Goal: Information Seeking & Learning: Learn about a topic

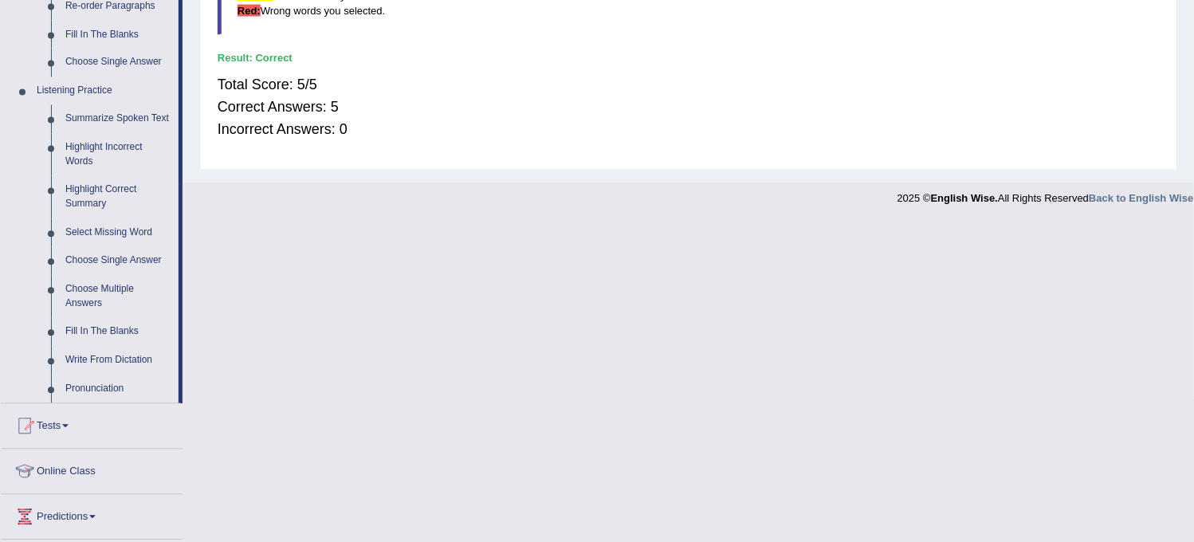
scroll to position [619, 0]
click at [96, 352] on link "Write From Dictation" at bounding box center [118, 358] width 120 height 29
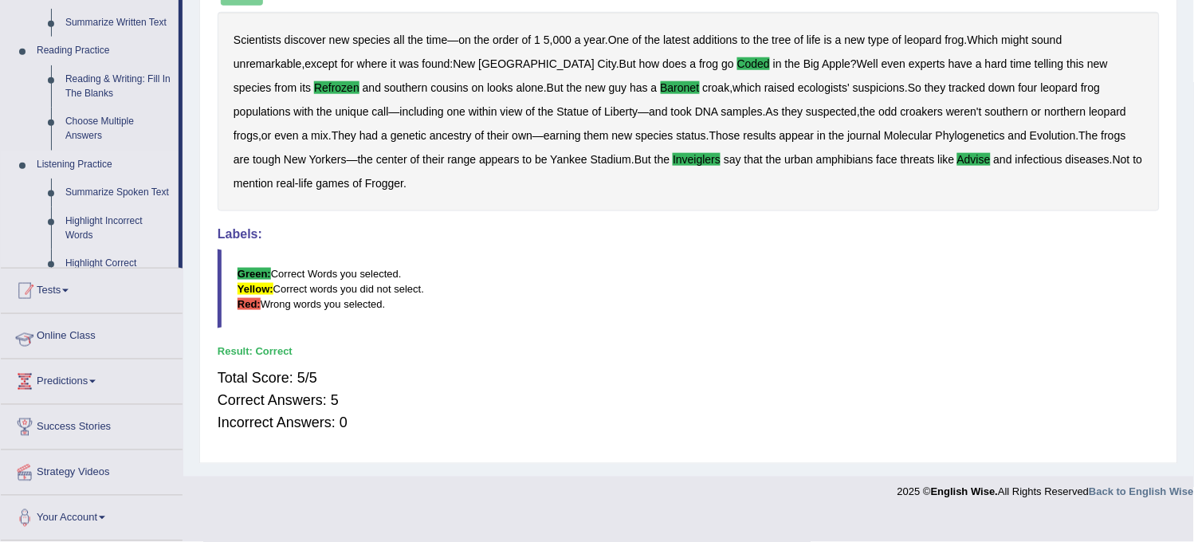
scroll to position [297, 0]
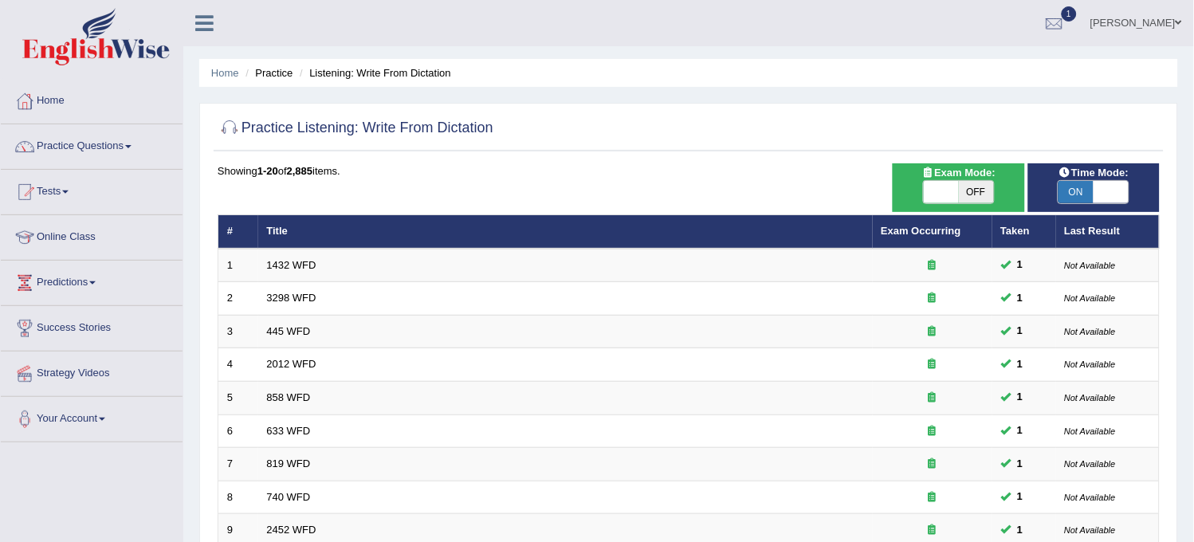
click at [973, 199] on span "OFF" at bounding box center [976, 192] width 35 height 22
checkbox input "true"
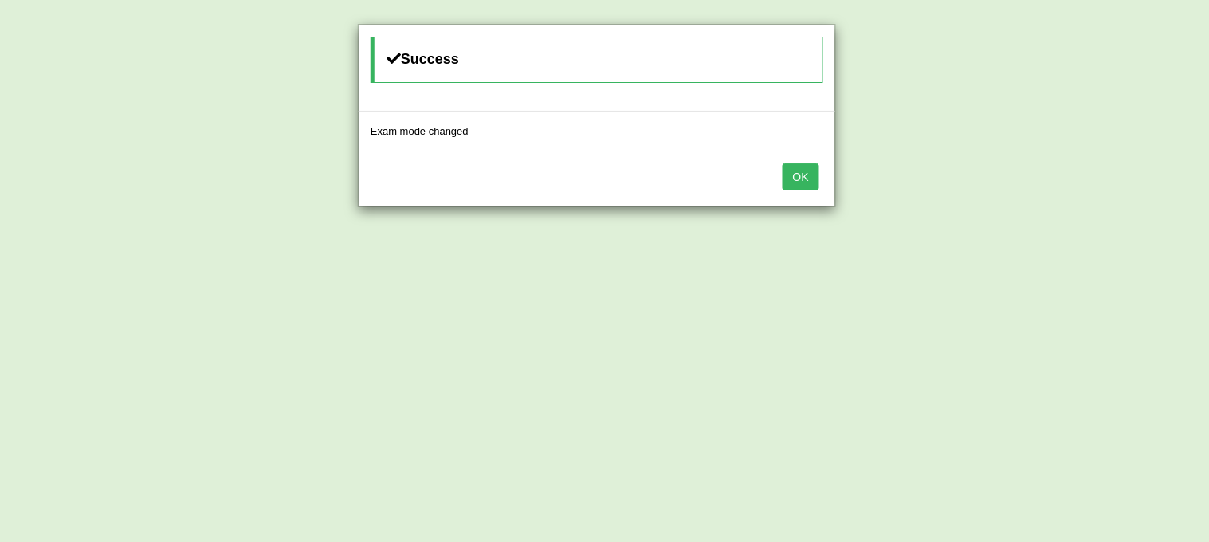
click at [803, 178] on button "OK" at bounding box center [801, 176] width 37 height 27
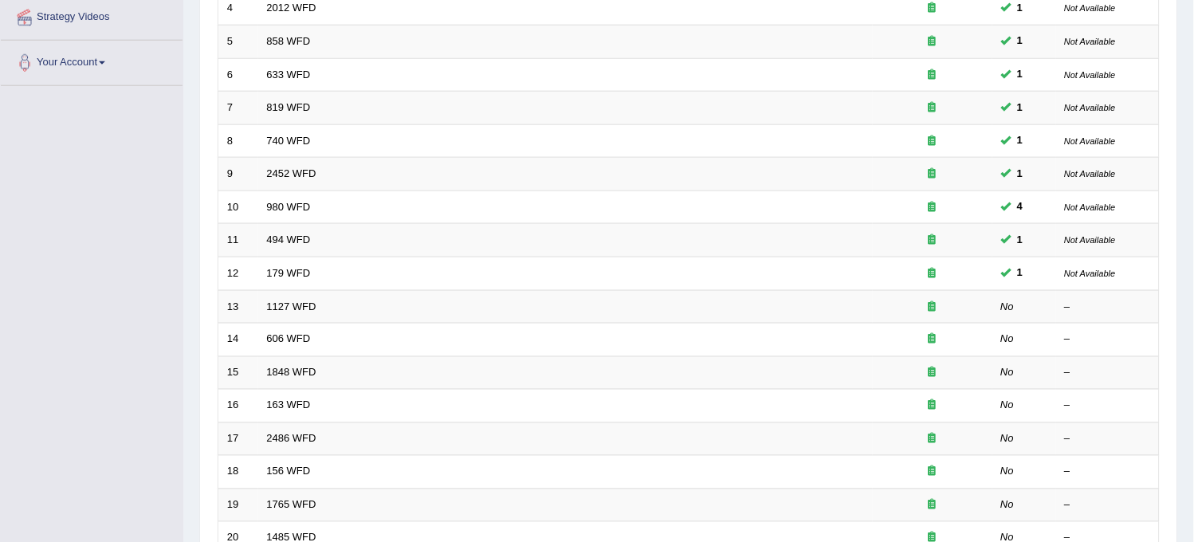
scroll to position [513, 0]
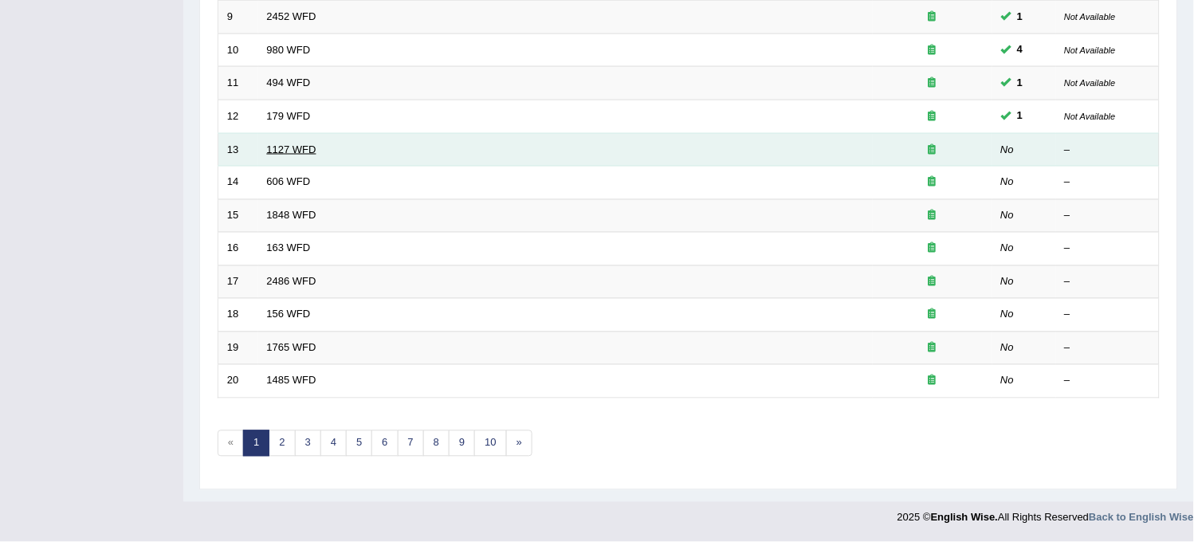
click at [288, 143] on link "1127 WFD" at bounding box center [291, 149] width 49 height 12
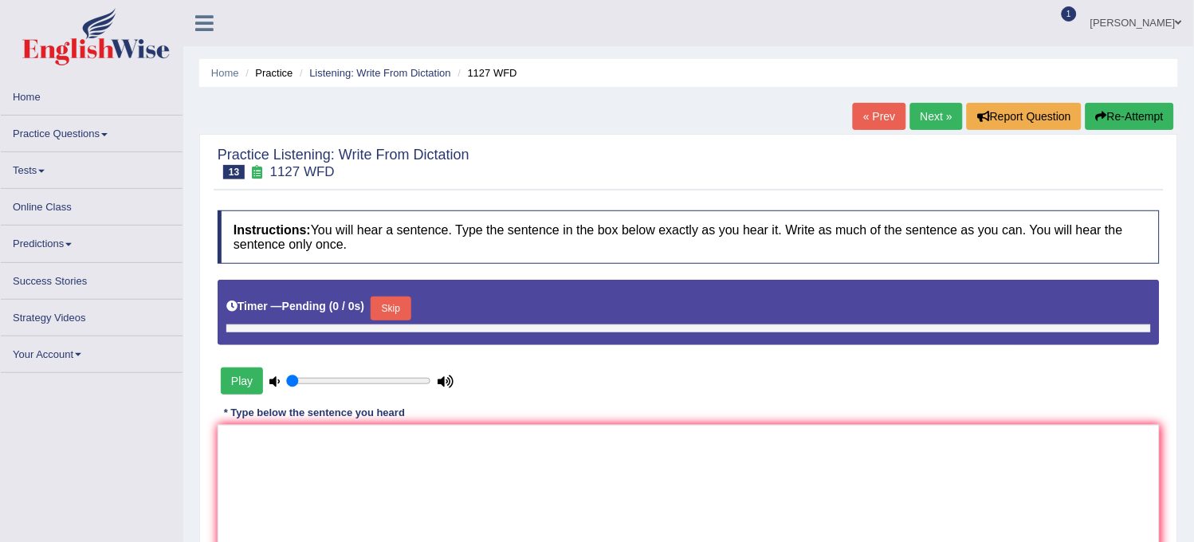
type input "0.55"
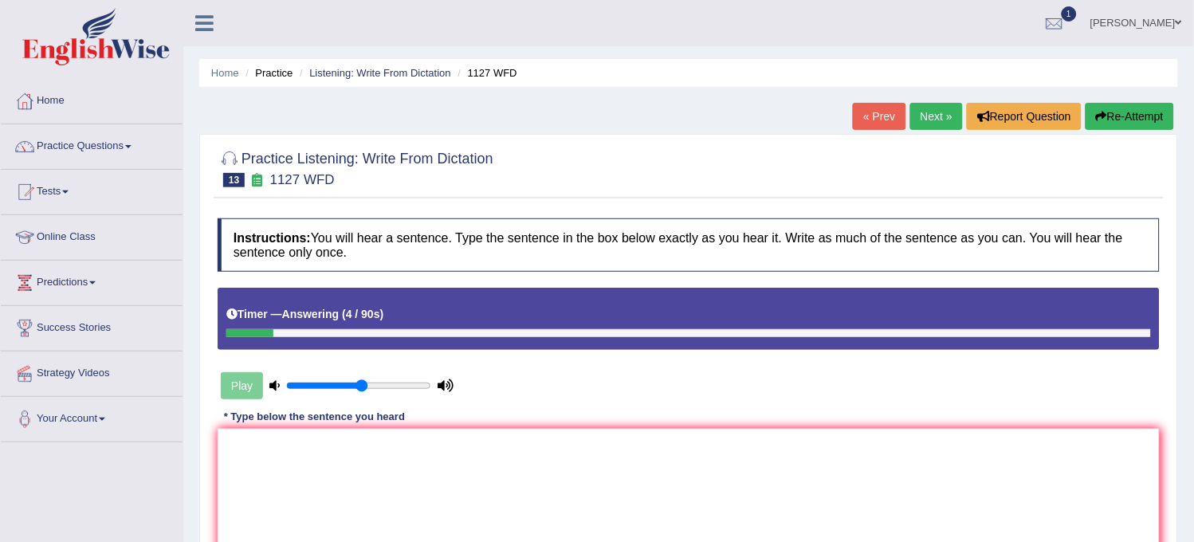
click at [1132, 116] on button "Re-Attempt" at bounding box center [1130, 116] width 88 height 27
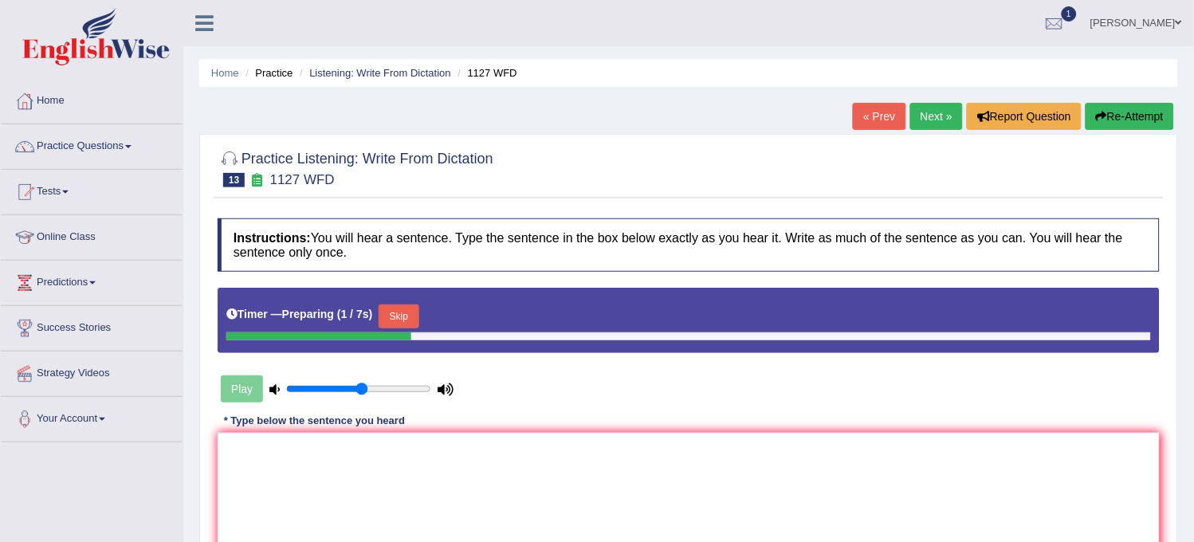
click at [403, 301] on div "Timer — Preparing ( 1 / 7s ) Skip" at bounding box center [688, 317] width 925 height 32
click at [403, 312] on button "Skip" at bounding box center [399, 317] width 40 height 24
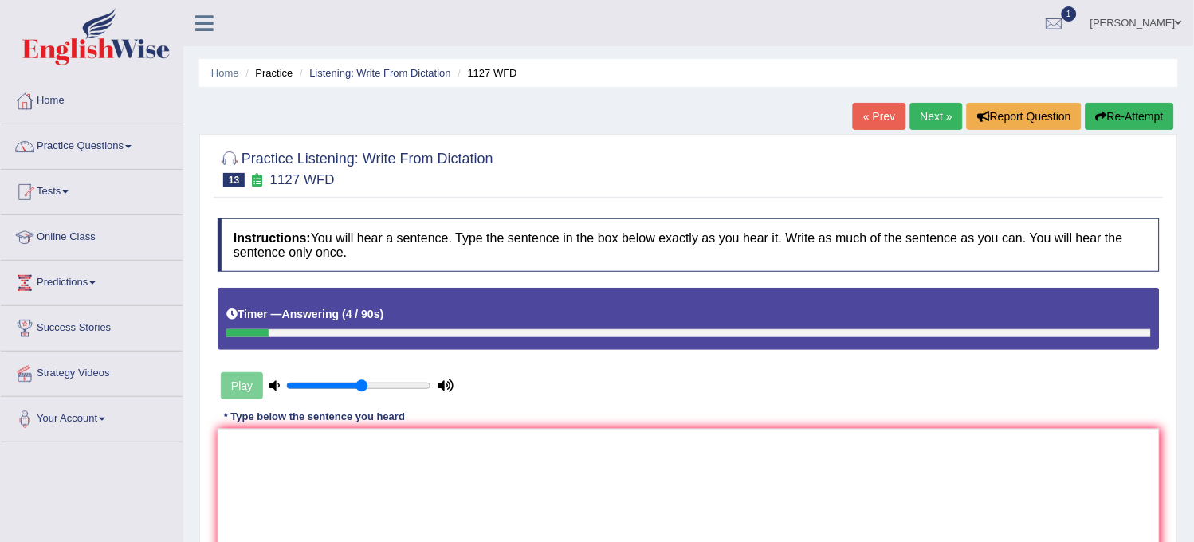
click at [1138, 110] on button "Re-Attempt" at bounding box center [1130, 116] width 88 height 27
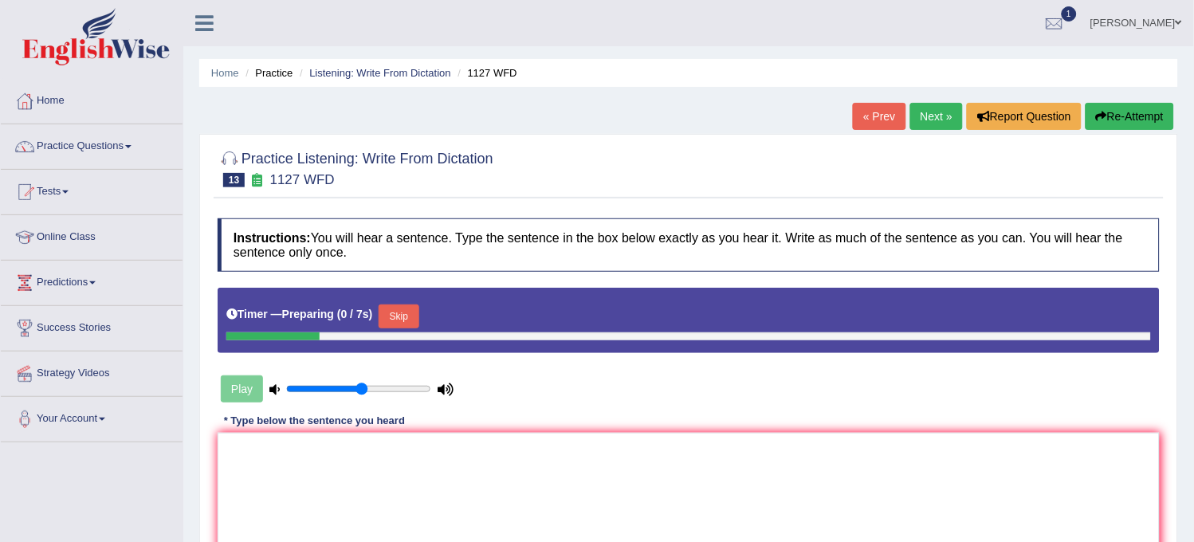
click at [397, 331] on div "Skip" at bounding box center [399, 319] width 40 height 28
click at [405, 319] on button "Skip" at bounding box center [399, 317] width 40 height 24
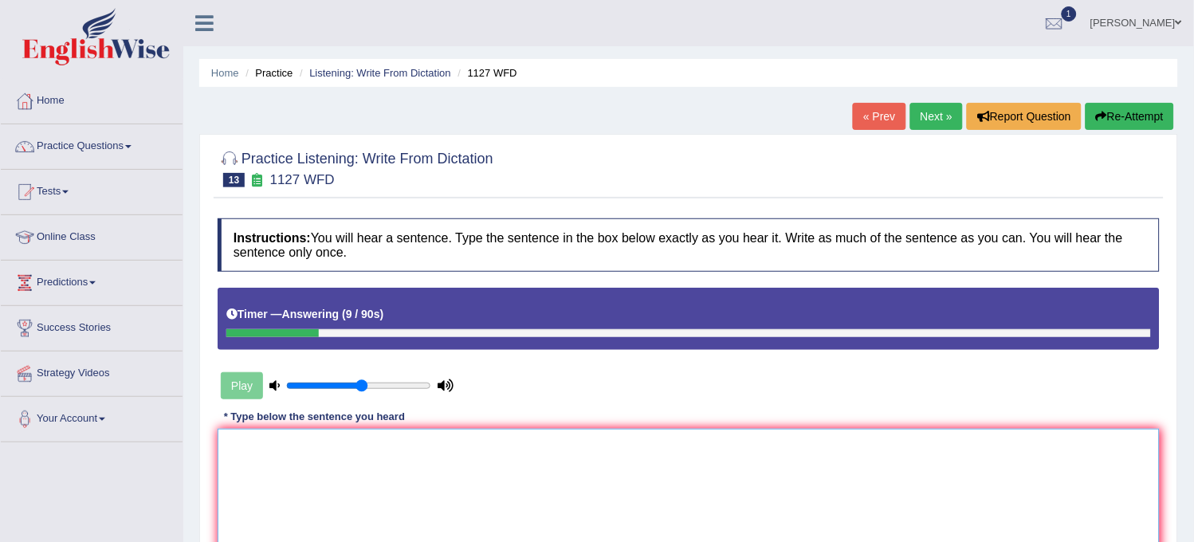
click at [331, 489] on textarea at bounding box center [689, 506] width 942 height 155
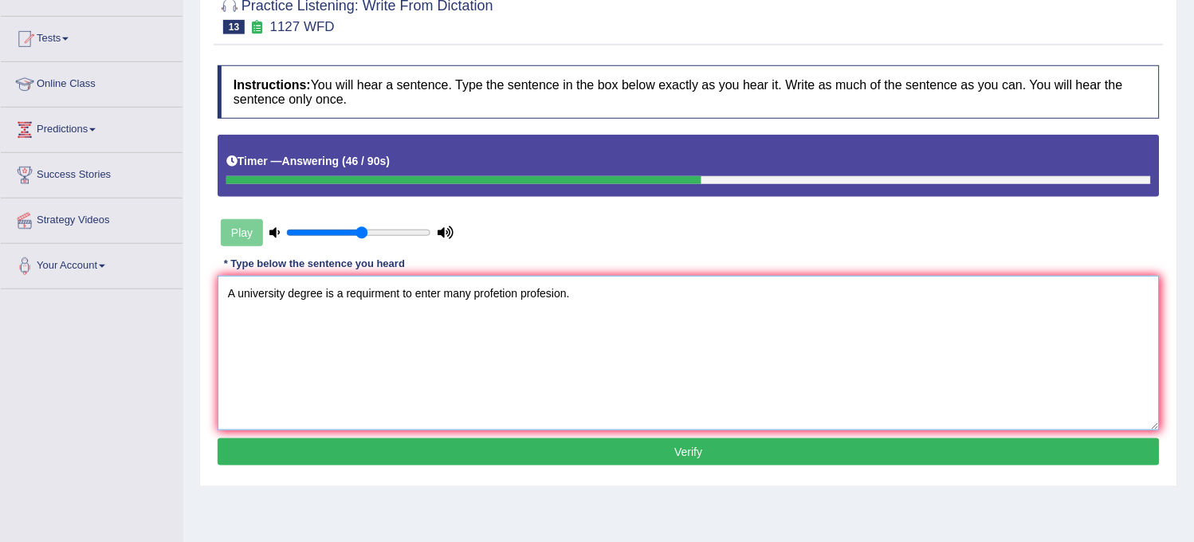
scroll to position [177, 0]
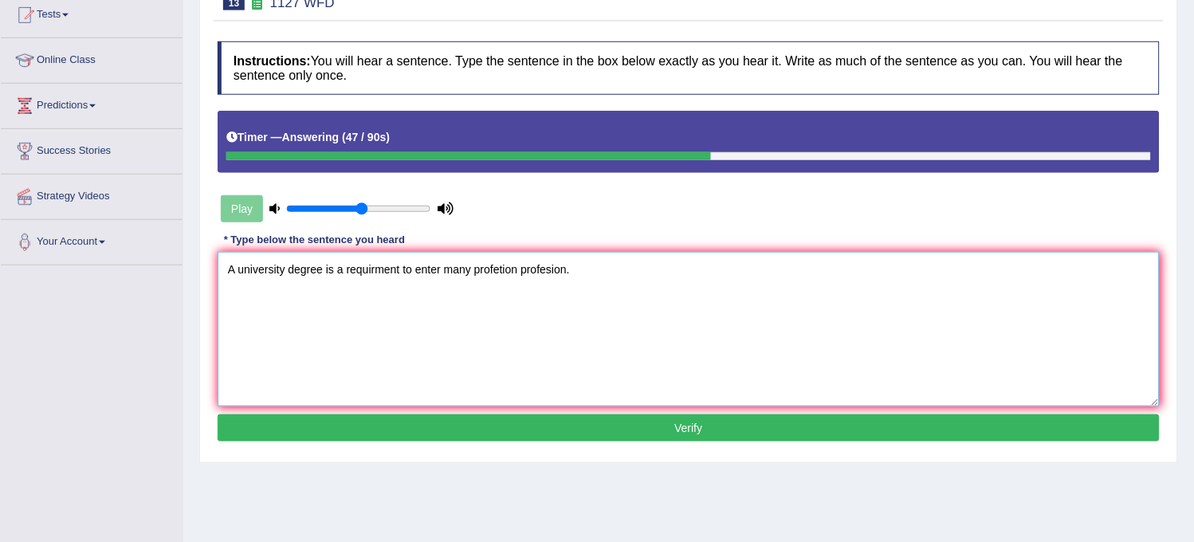
type textarea "A university degree is a requirment to enter many profetion profesion."
click at [631, 427] on button "Verify" at bounding box center [689, 428] width 942 height 27
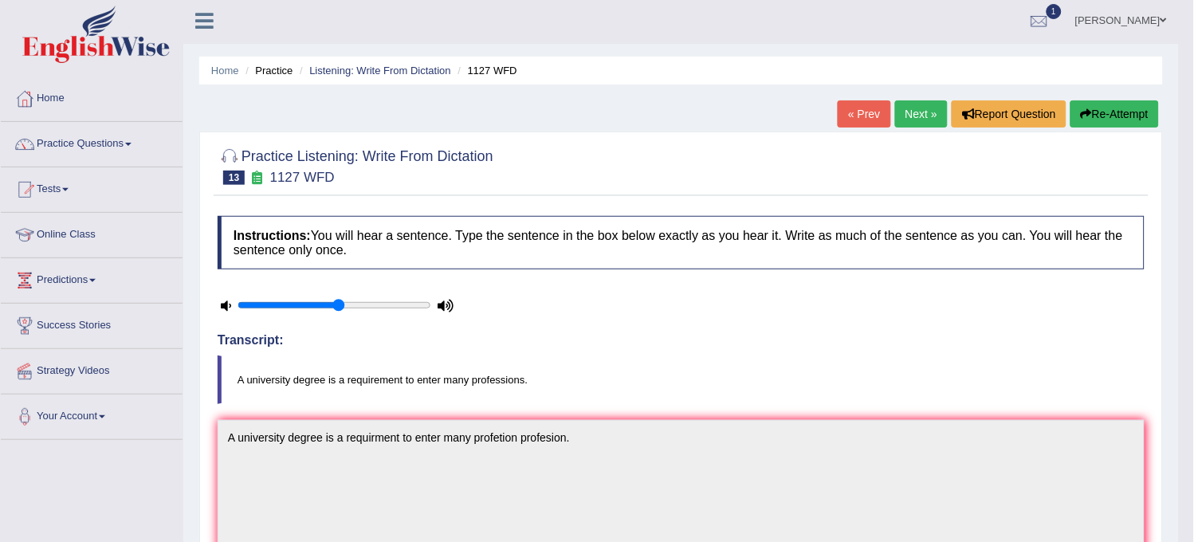
scroll to position [0, 0]
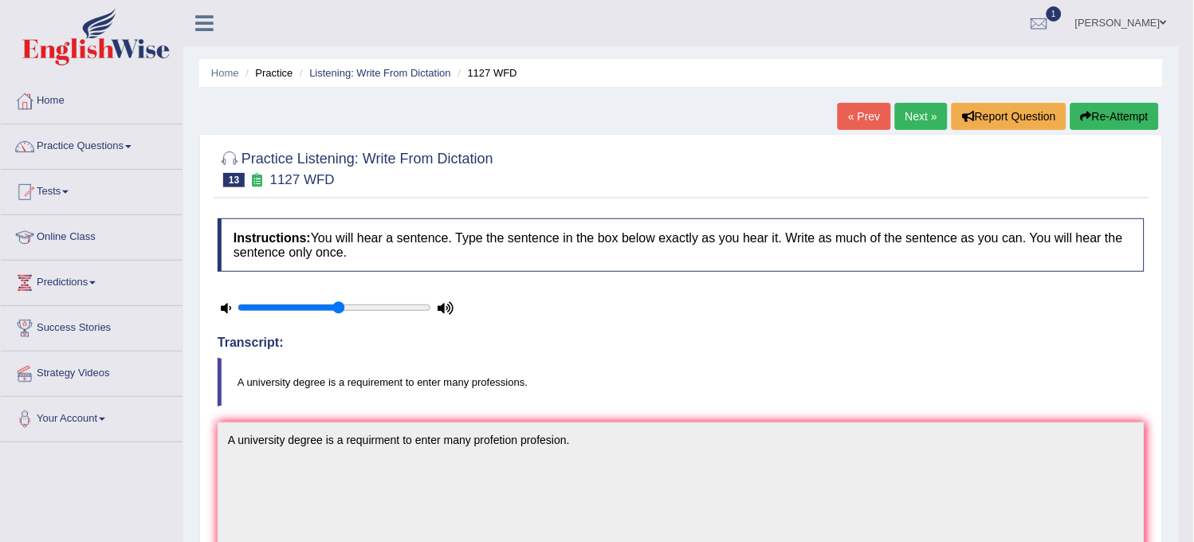
click at [911, 113] on link "Next »" at bounding box center [921, 116] width 53 height 27
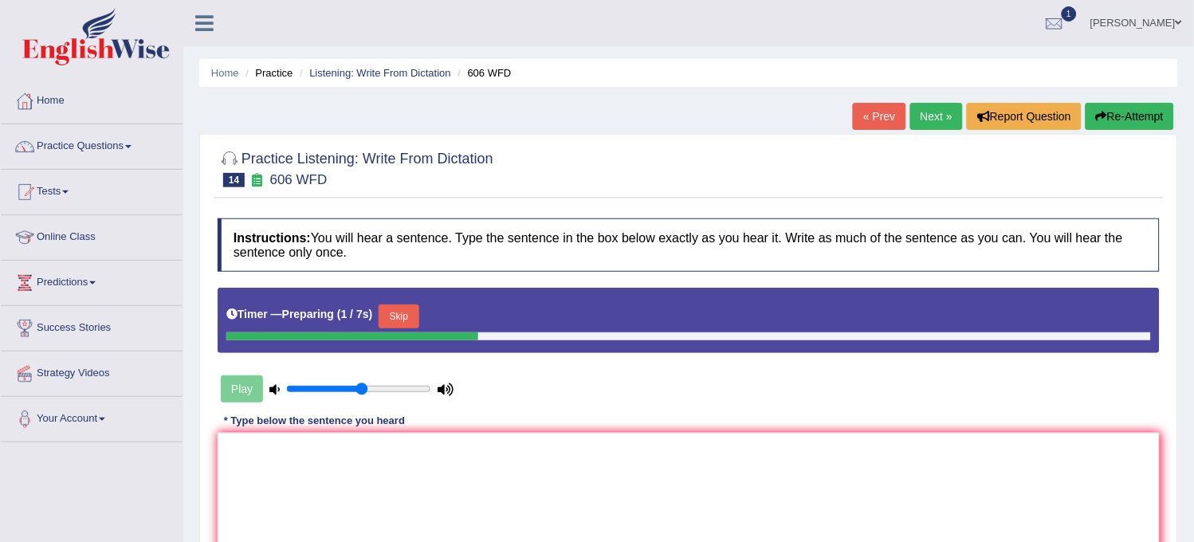
click at [415, 308] on button "Skip" at bounding box center [399, 317] width 40 height 24
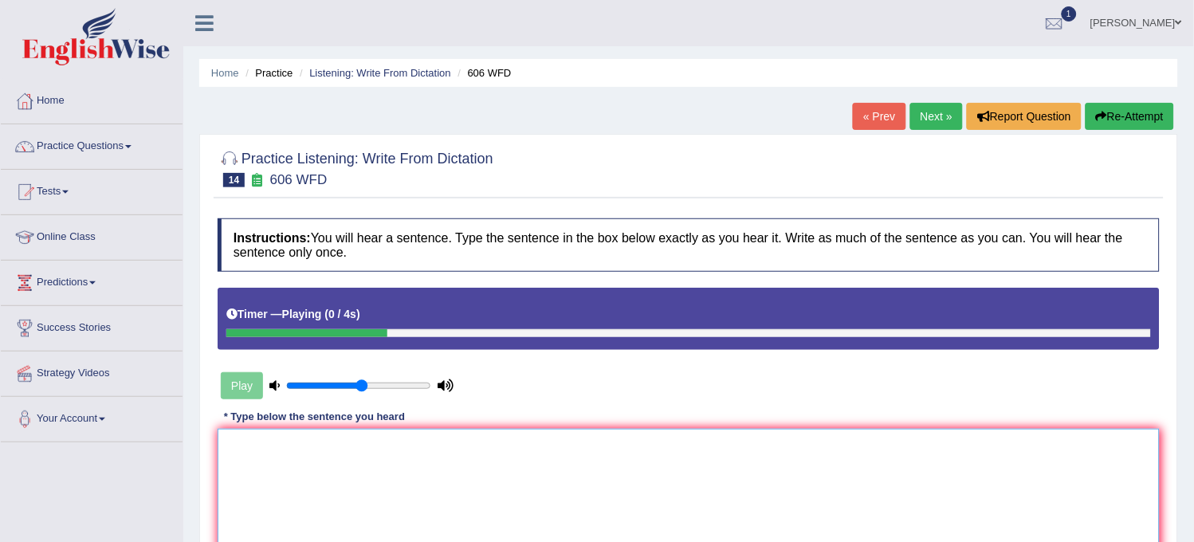
click at [316, 529] on textarea at bounding box center [689, 506] width 942 height 155
click at [1125, 116] on button "Re-Attempt" at bounding box center [1130, 116] width 88 height 27
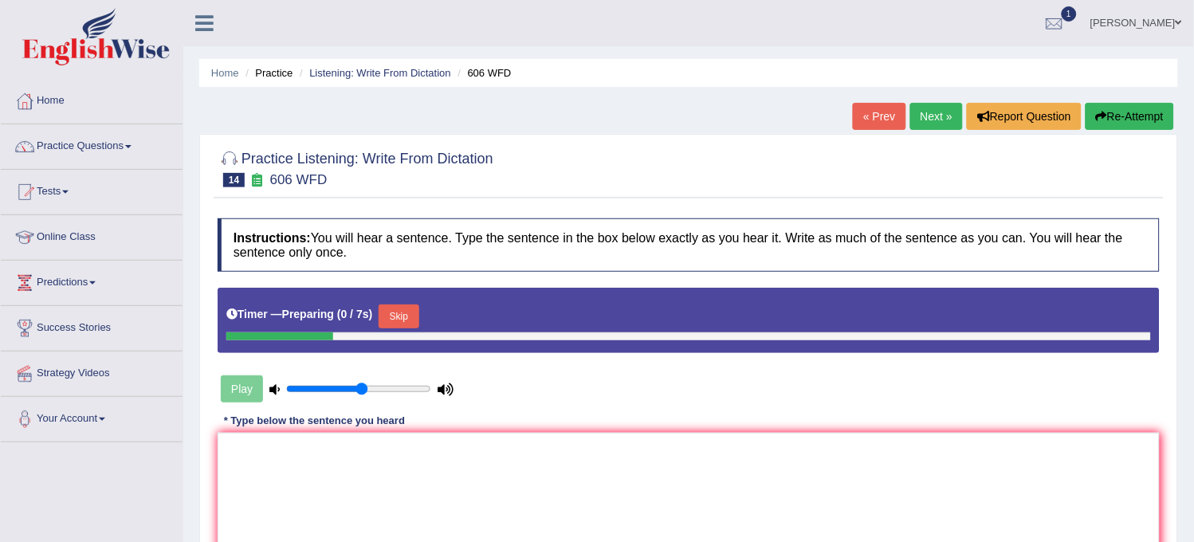
click at [411, 332] on div at bounding box center [688, 336] width 925 height 8
click at [412, 322] on button "Skip" at bounding box center [399, 317] width 40 height 24
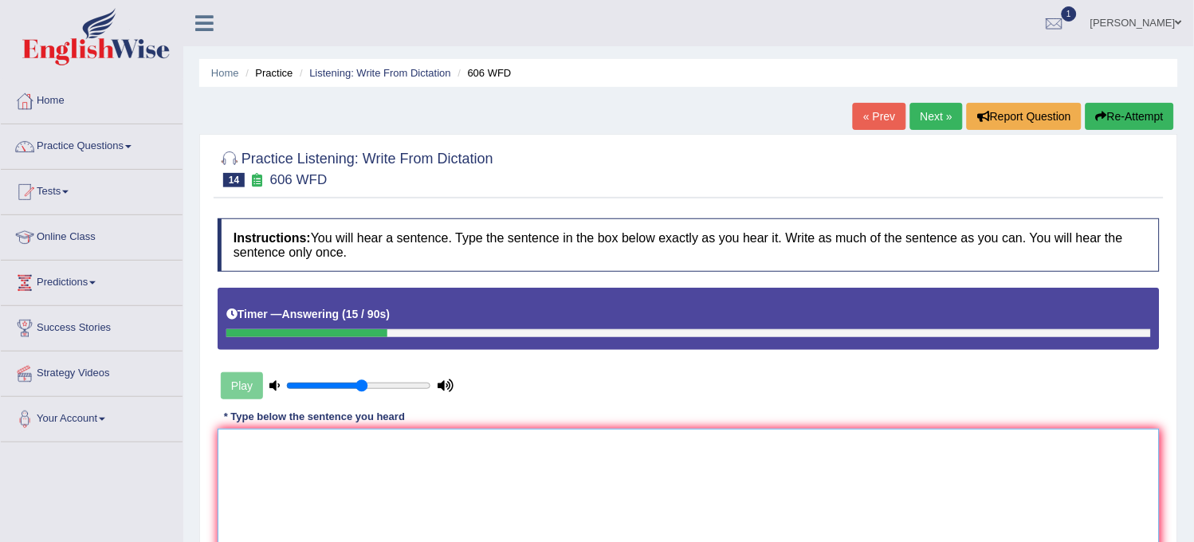
click at [419, 462] on textarea at bounding box center [689, 506] width 942 height 155
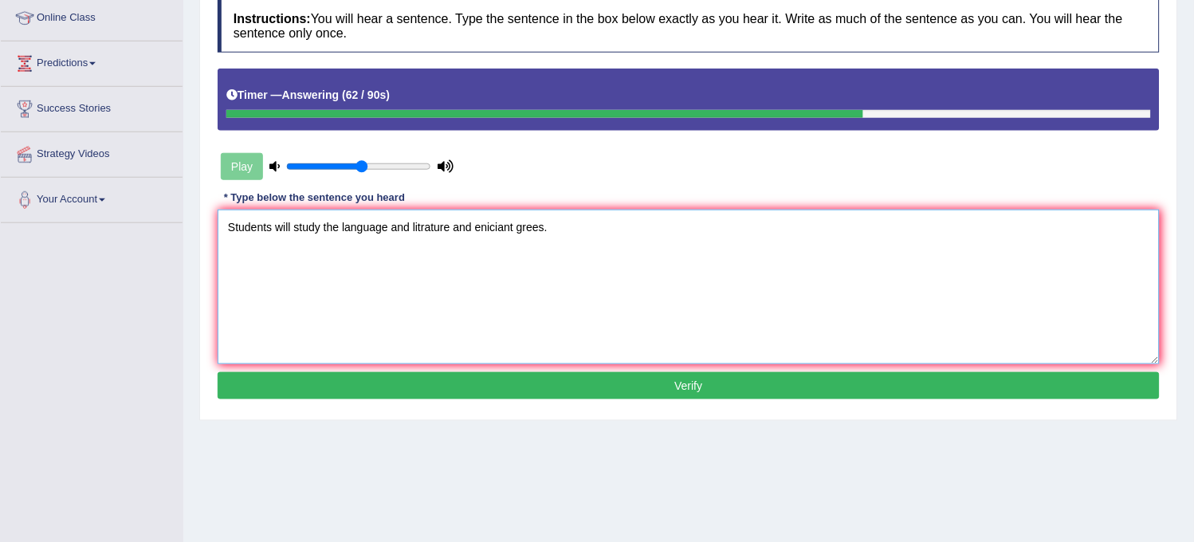
scroll to position [295, 0]
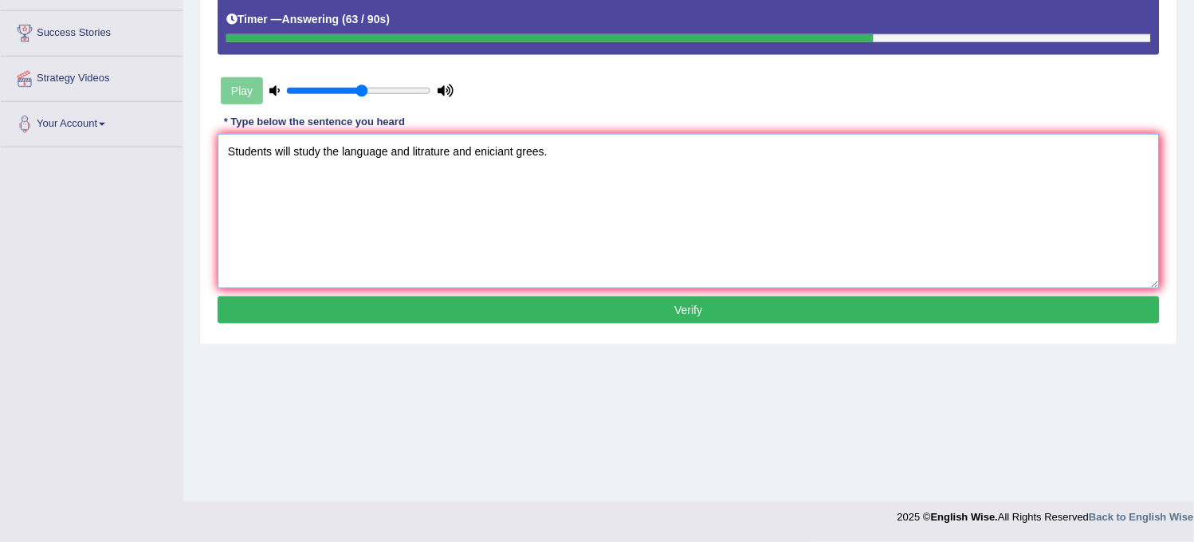
type textarea "Students will study the language and litrature and eniciant grees."
click at [411, 317] on button "Verify" at bounding box center [689, 310] width 942 height 27
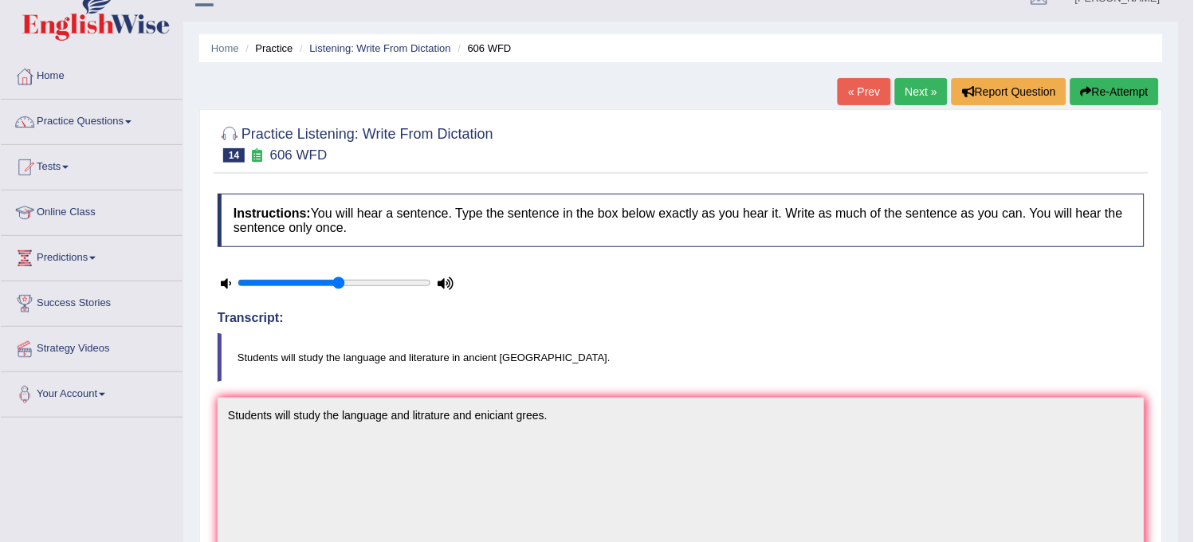
scroll to position [0, 0]
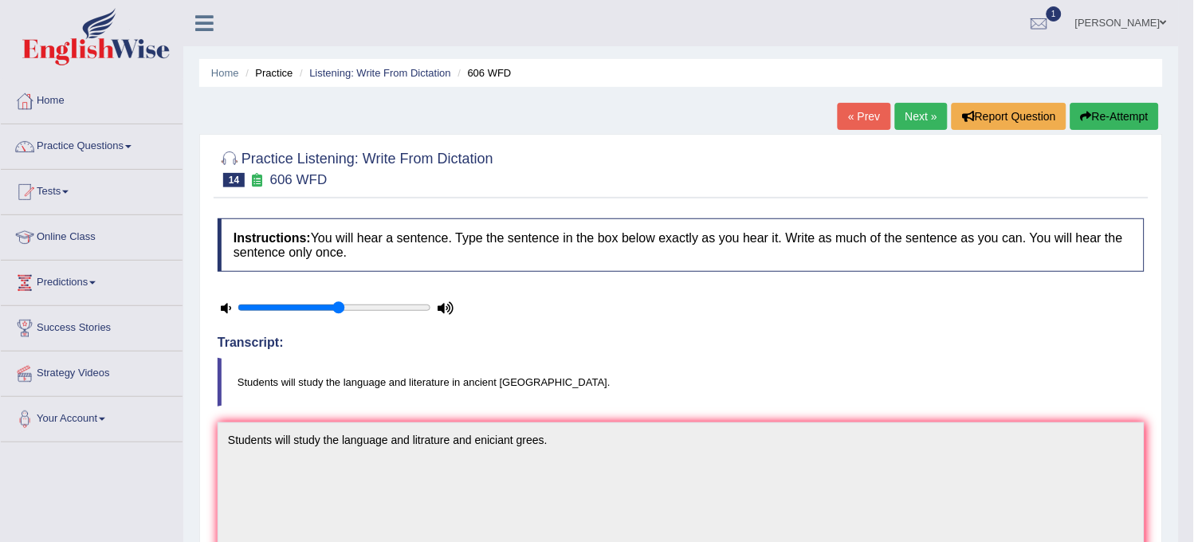
click at [930, 110] on link "Next »" at bounding box center [921, 116] width 53 height 27
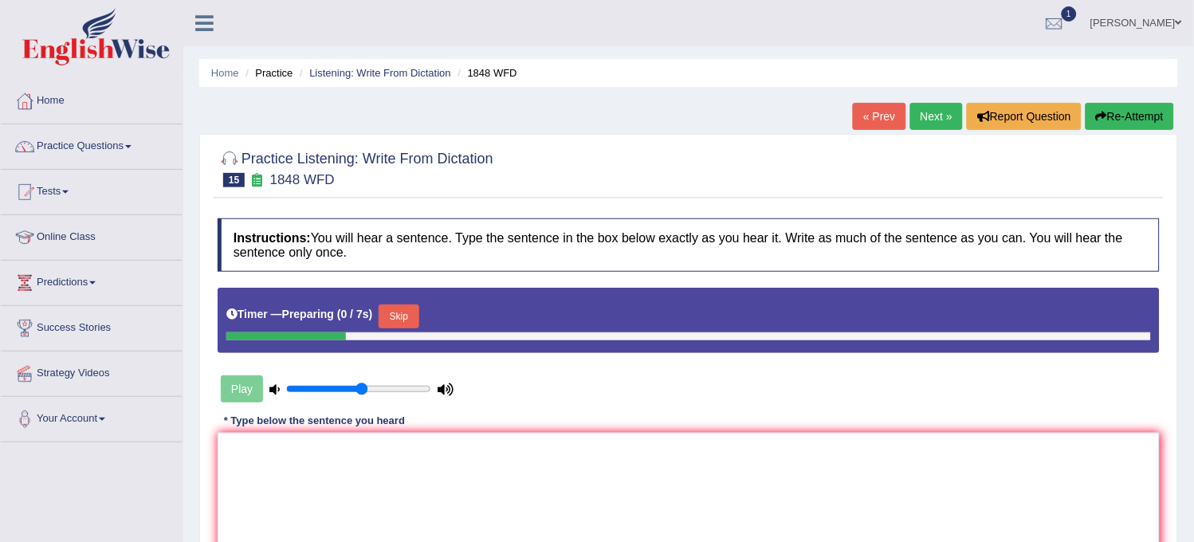
click at [403, 312] on button "Skip" at bounding box center [399, 317] width 40 height 24
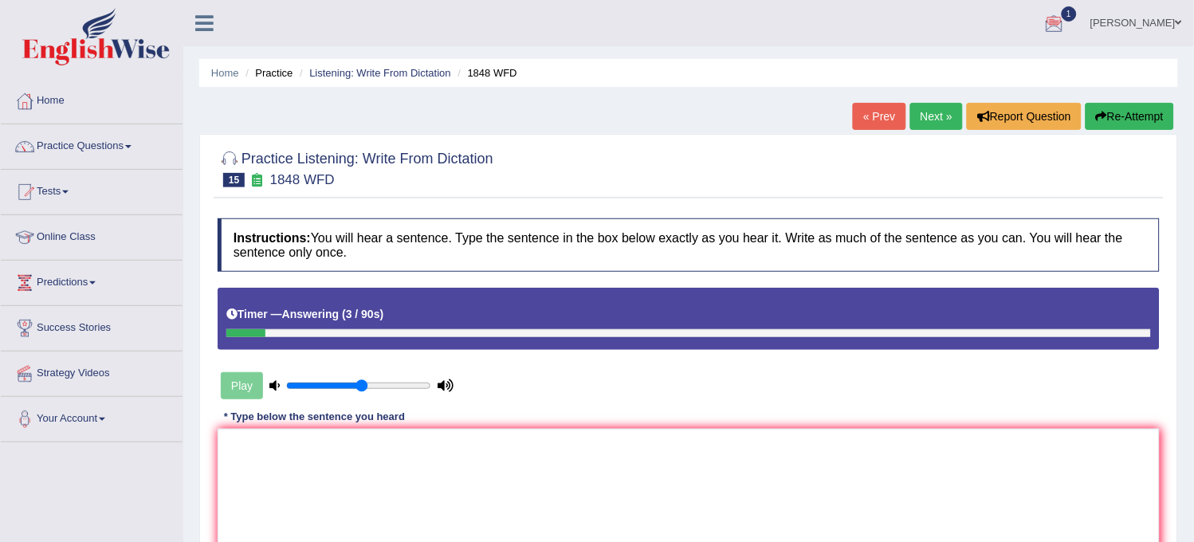
click at [1124, 113] on button "Re-Attempt" at bounding box center [1130, 116] width 88 height 27
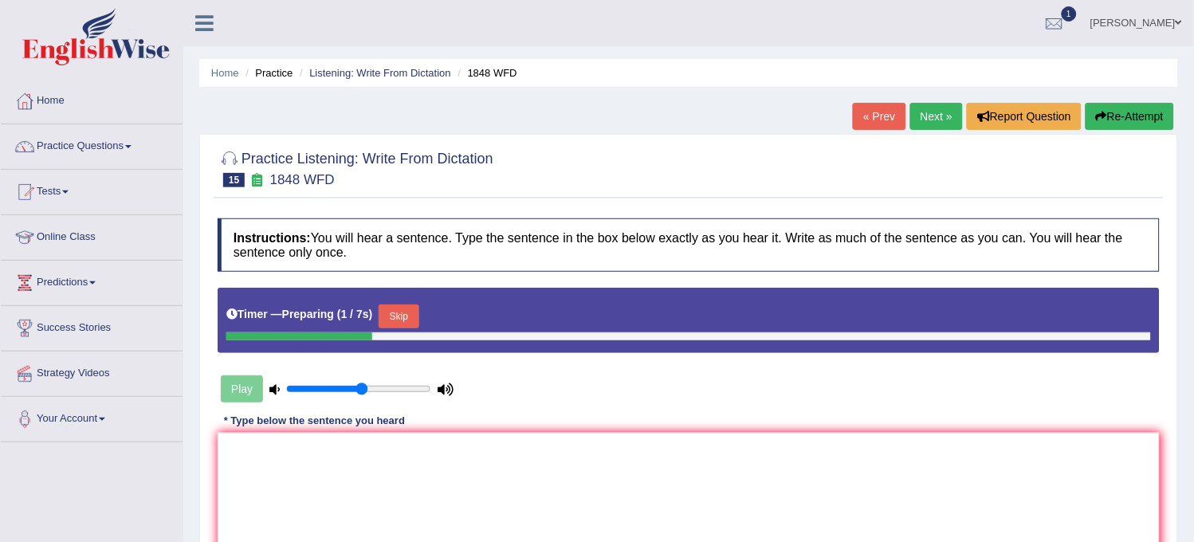
click at [405, 309] on button "Skip" at bounding box center [399, 317] width 40 height 24
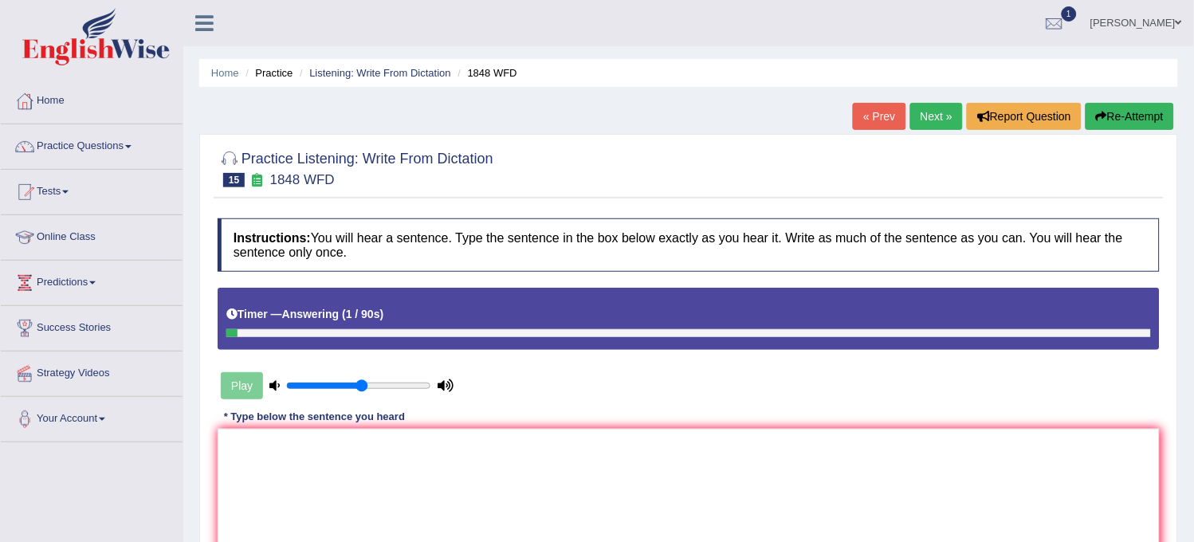
click at [1112, 96] on div "Home Practice Listening: Write From Dictation 1848 WFD « Prev Next » Report Que…" at bounding box center [688, 398] width 1011 height 797
click at [1116, 113] on button "Re-Attempt" at bounding box center [1130, 116] width 88 height 27
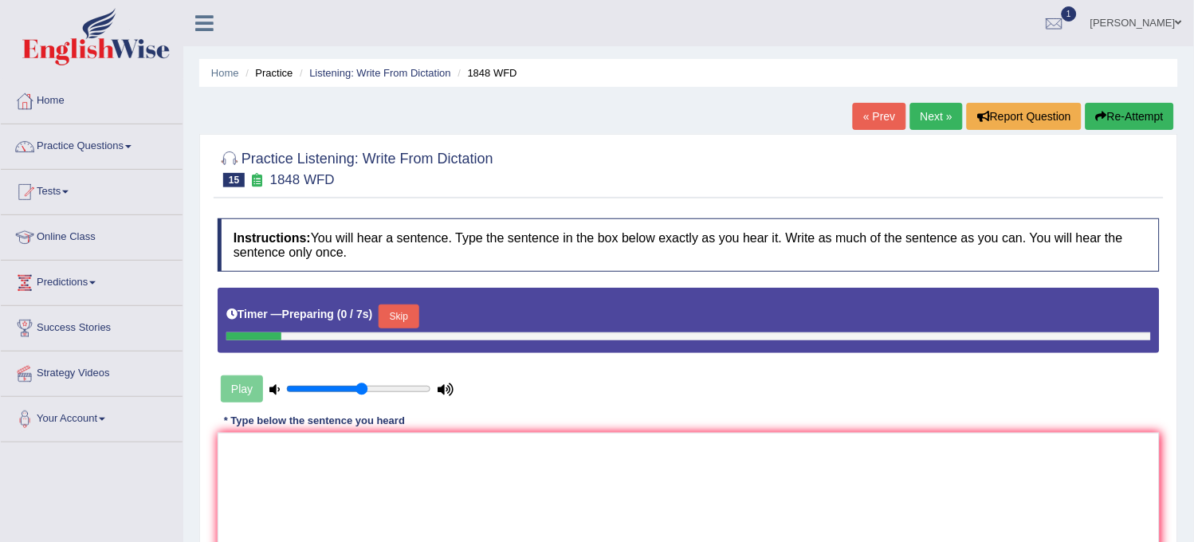
click at [400, 308] on button "Skip" at bounding box center [399, 317] width 40 height 24
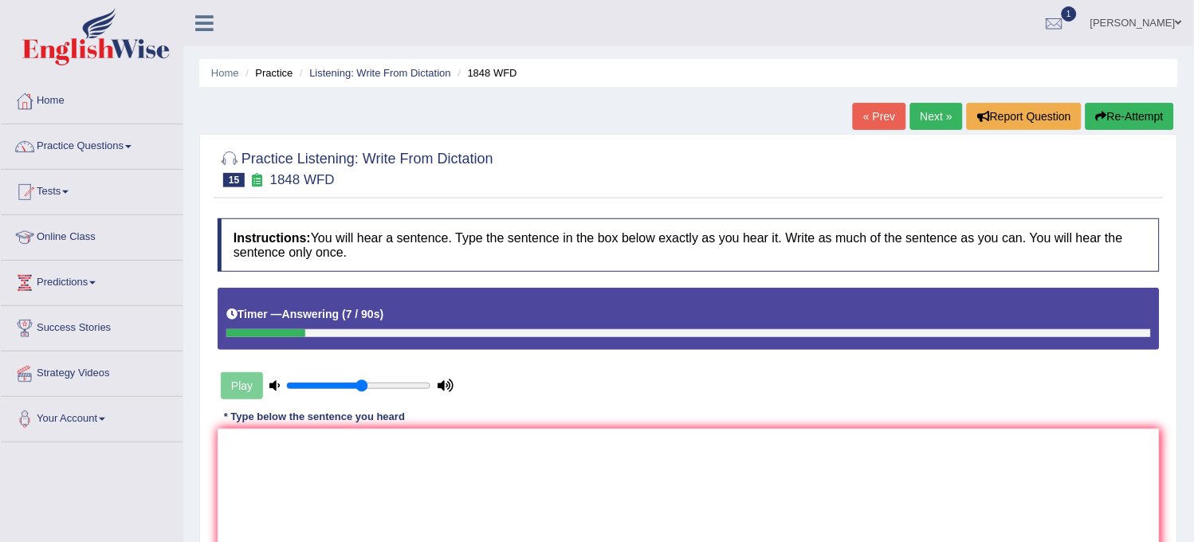
click at [1116, 122] on button "Re-Attempt" at bounding box center [1130, 116] width 88 height 27
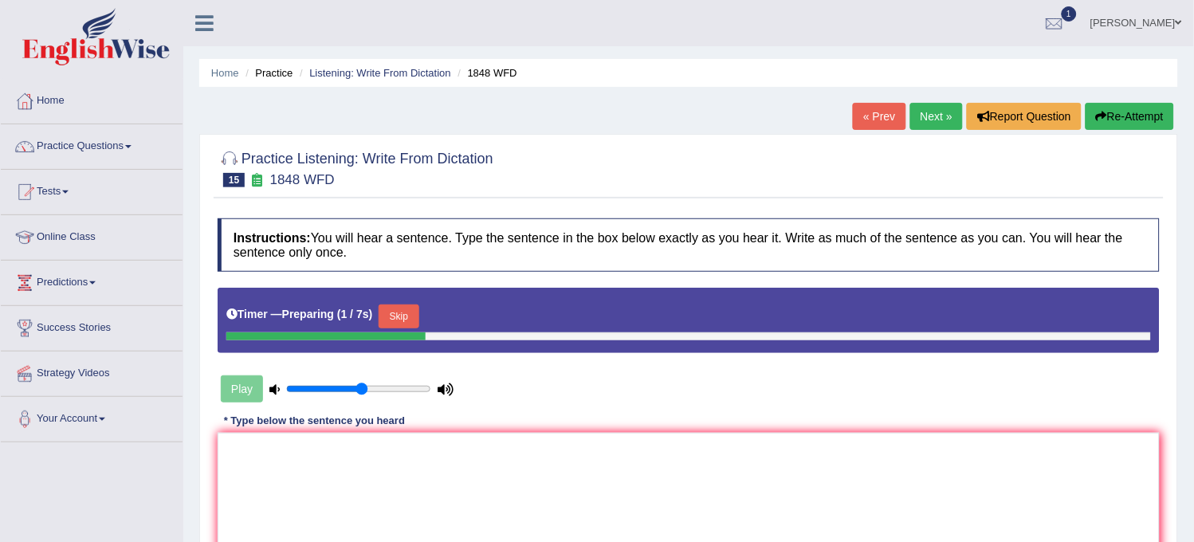
click at [407, 314] on button "Skip" at bounding box center [399, 317] width 40 height 24
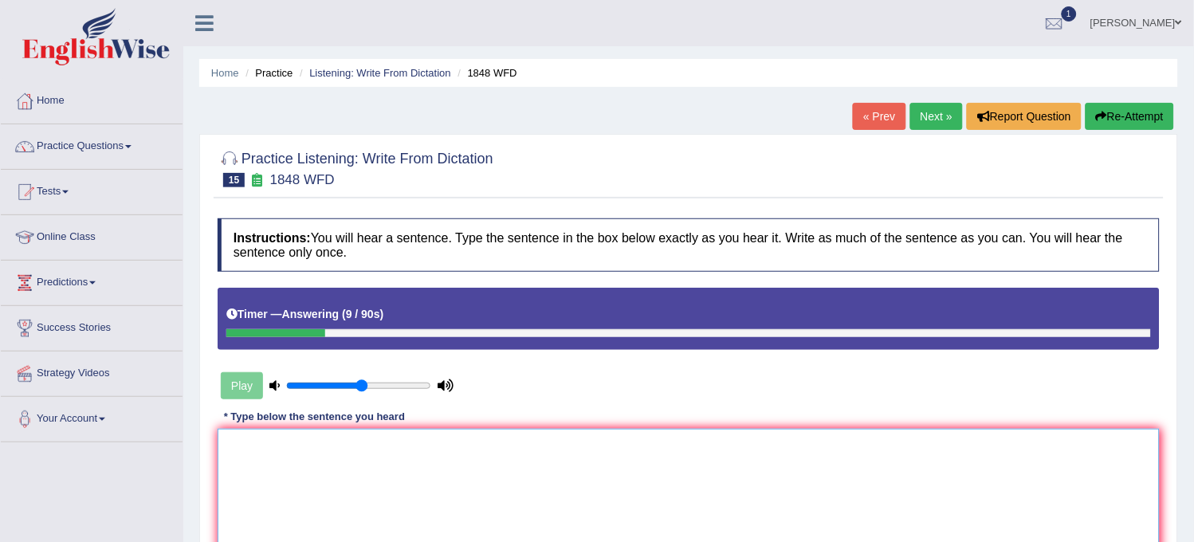
click at [373, 506] on textarea at bounding box center [689, 506] width 942 height 155
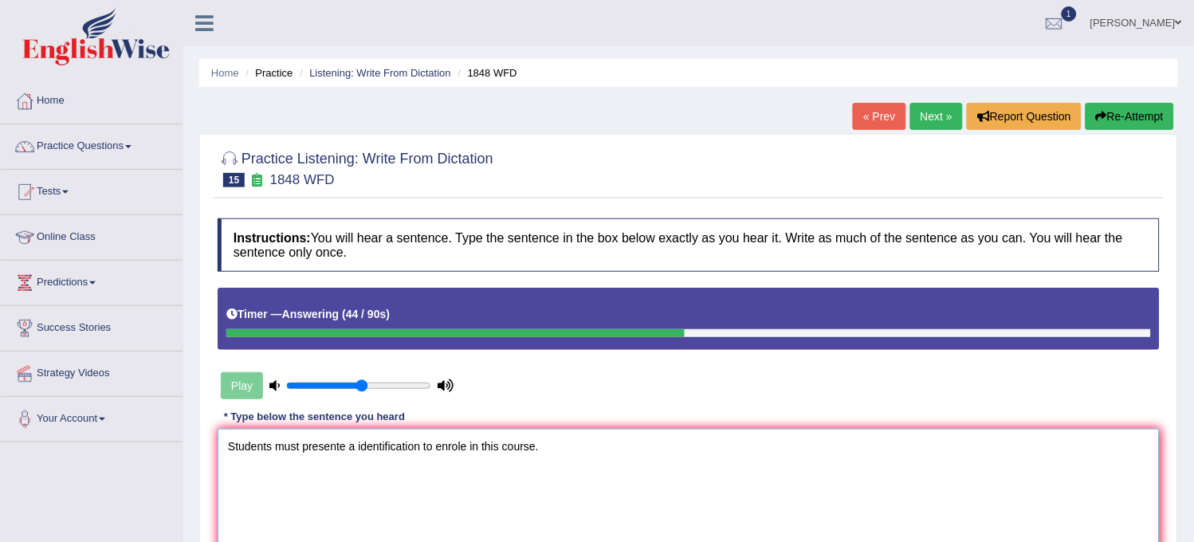
scroll to position [88, 0]
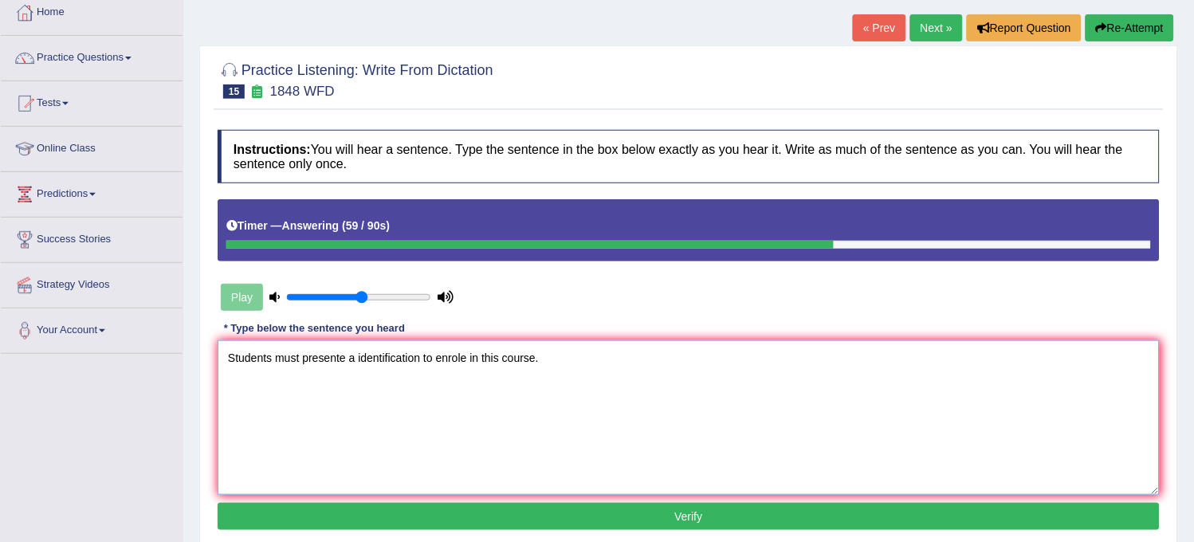
type textarea "Students must presente a identification to enrole in this course."
click at [395, 518] on button "Verify" at bounding box center [689, 516] width 942 height 27
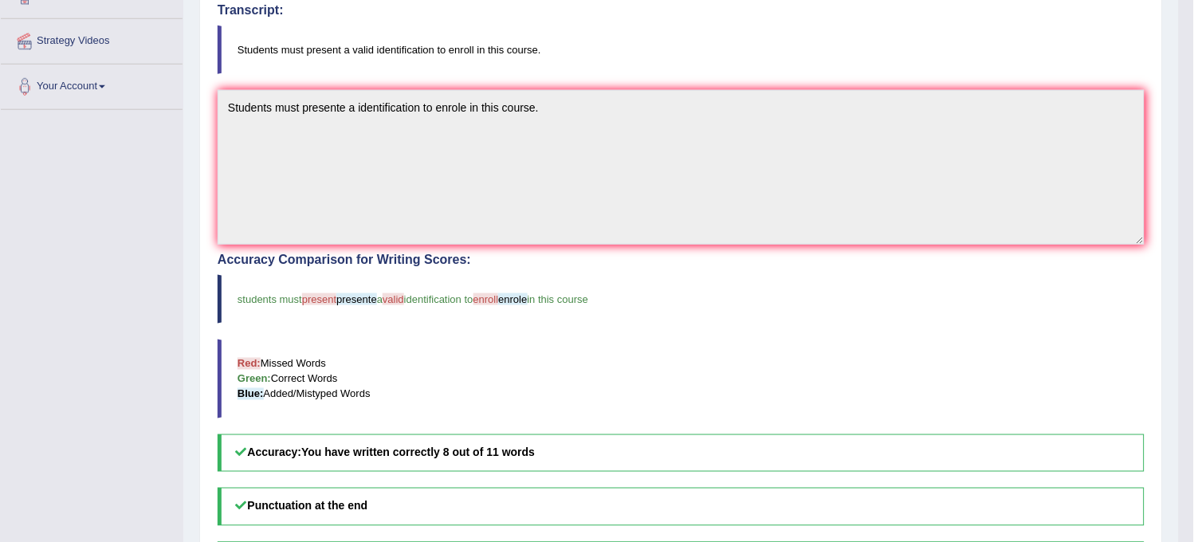
scroll to position [0, 0]
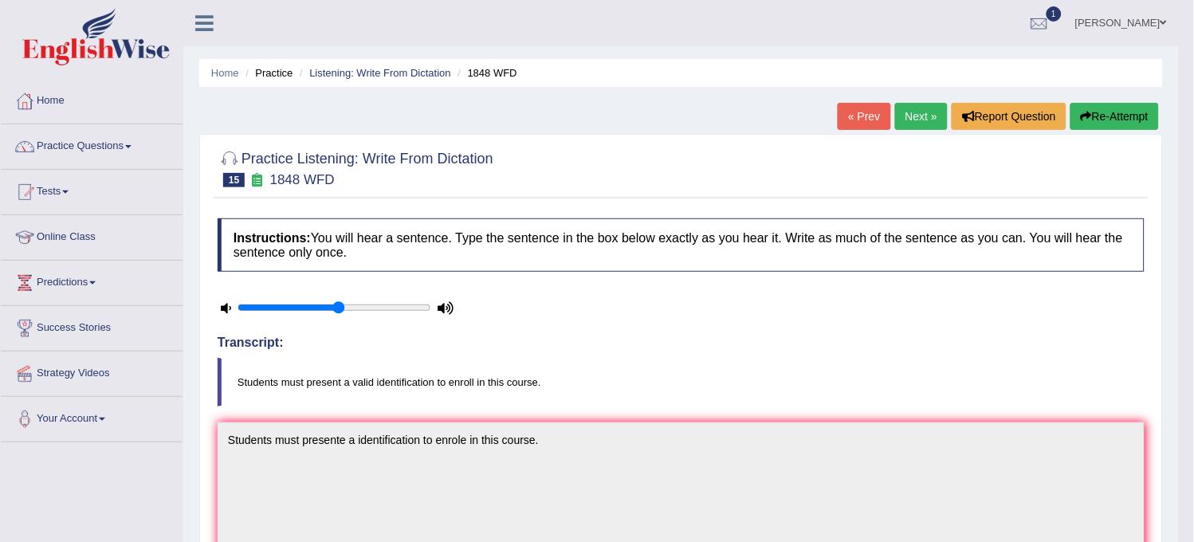
click at [936, 108] on link "Next »" at bounding box center [921, 116] width 53 height 27
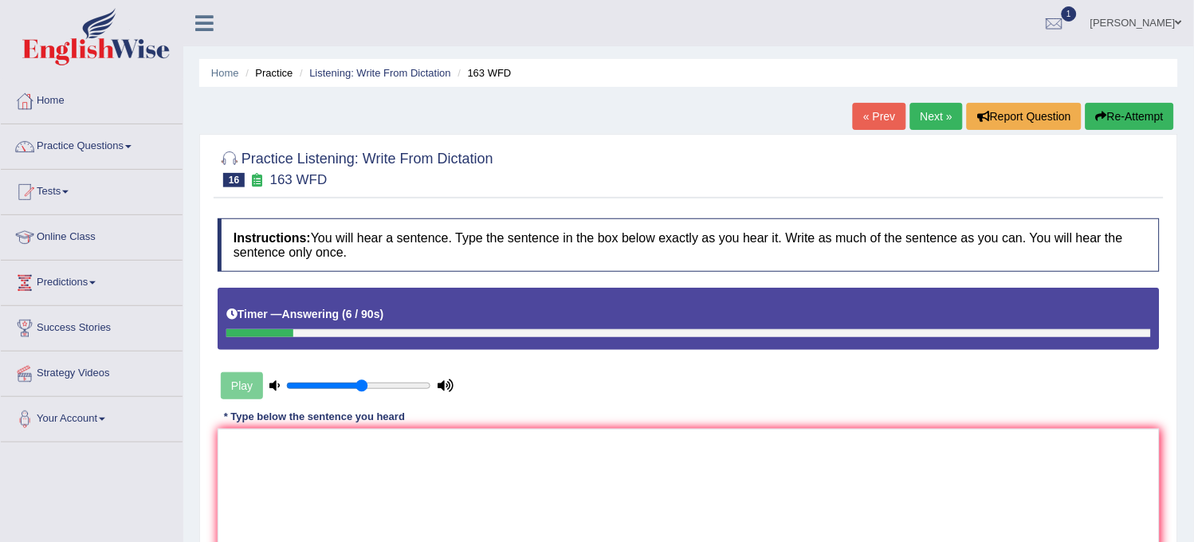
click at [1140, 104] on button "Re-Attempt" at bounding box center [1130, 116] width 88 height 27
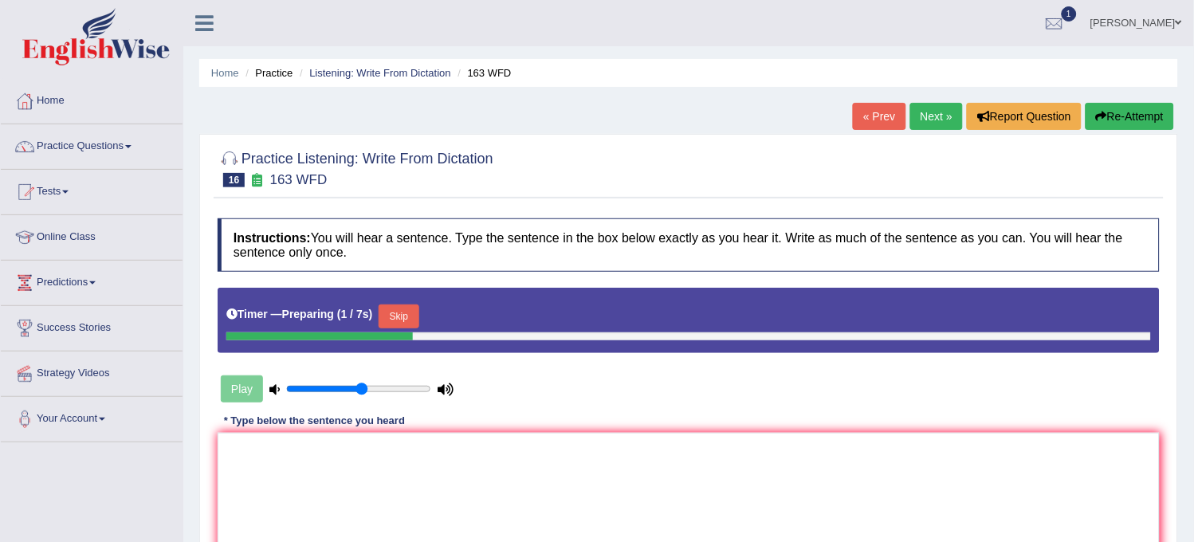
click at [395, 320] on button "Skip" at bounding box center [399, 317] width 40 height 24
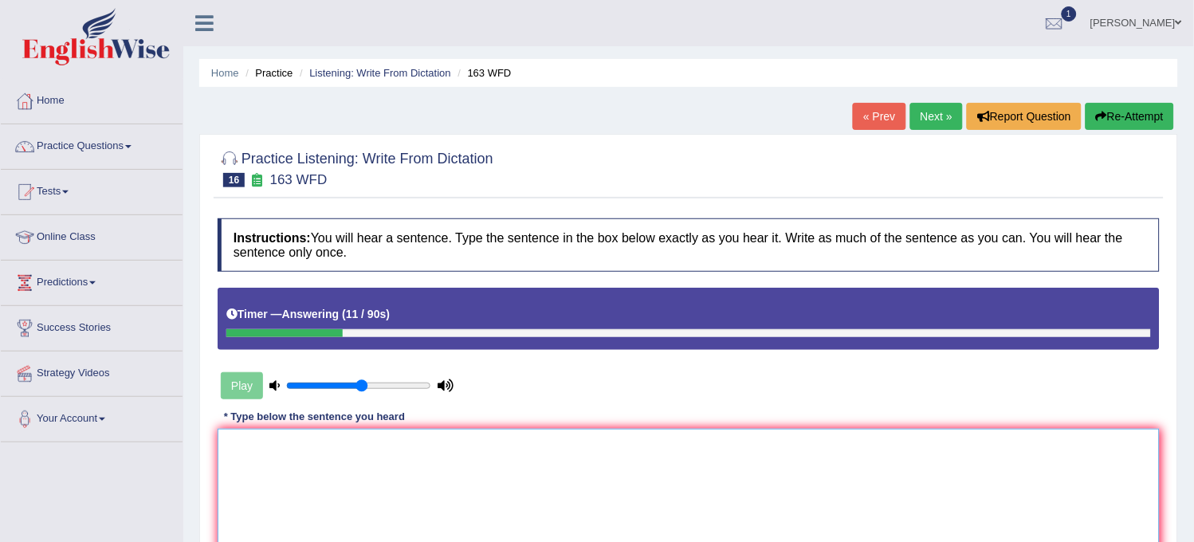
click at [391, 455] on textarea at bounding box center [689, 506] width 942 height 155
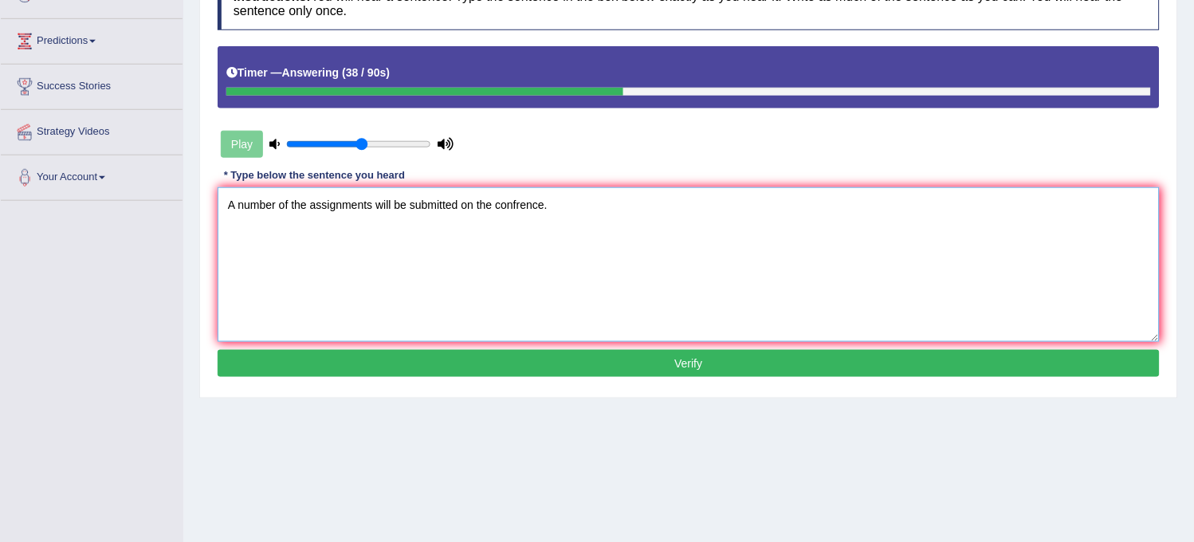
scroll to position [265, 0]
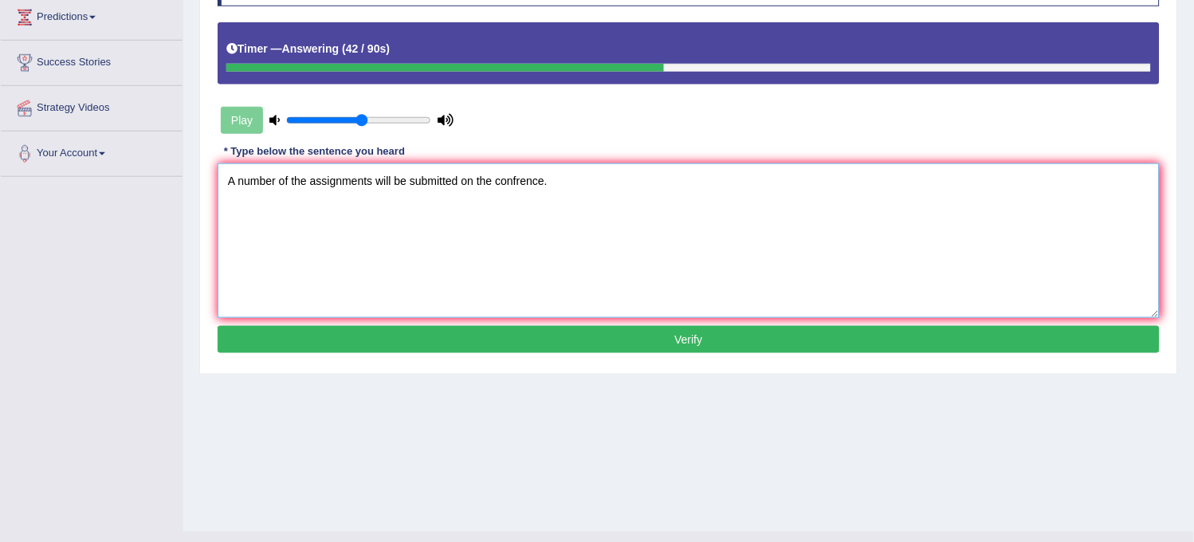
type textarea "A number of the assignments will be submitted on the confrence."
click at [447, 353] on button "Verify" at bounding box center [689, 339] width 942 height 27
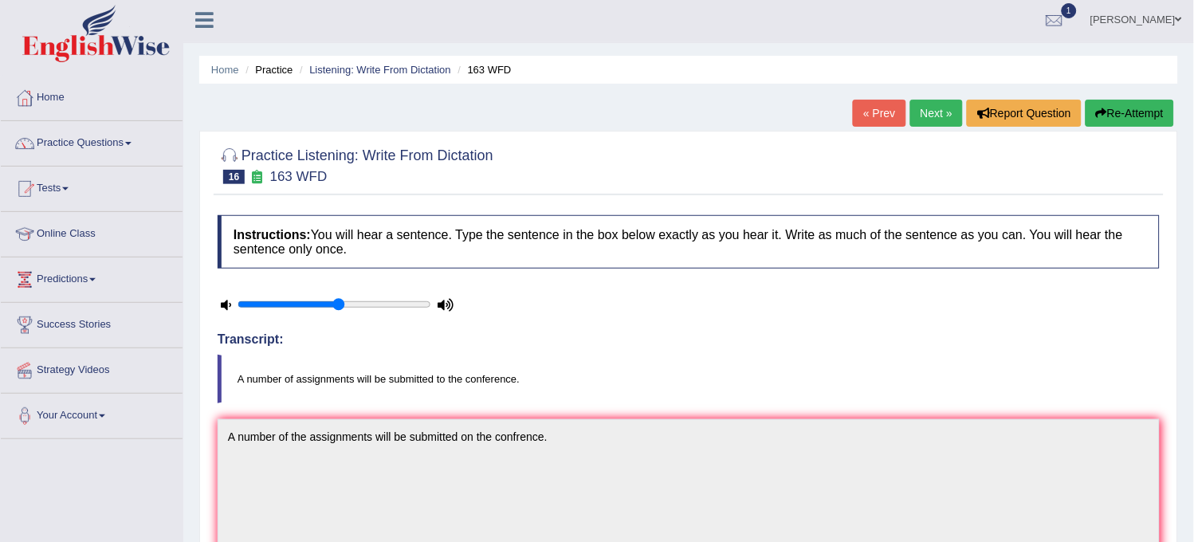
scroll to position [0, 0]
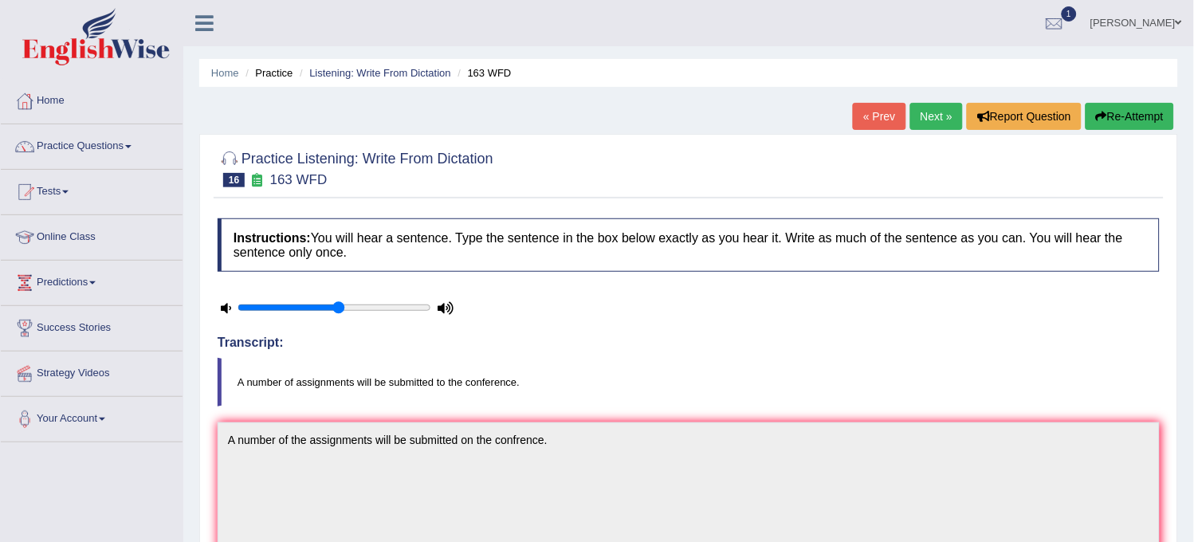
click at [935, 118] on link "Next »" at bounding box center [936, 116] width 53 height 27
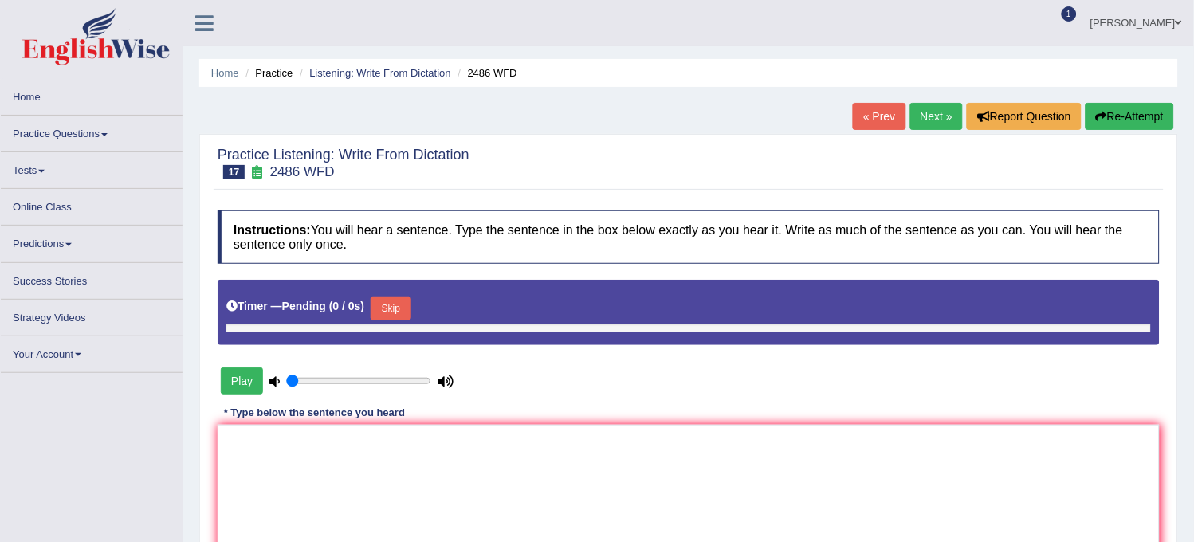
type input "0.55"
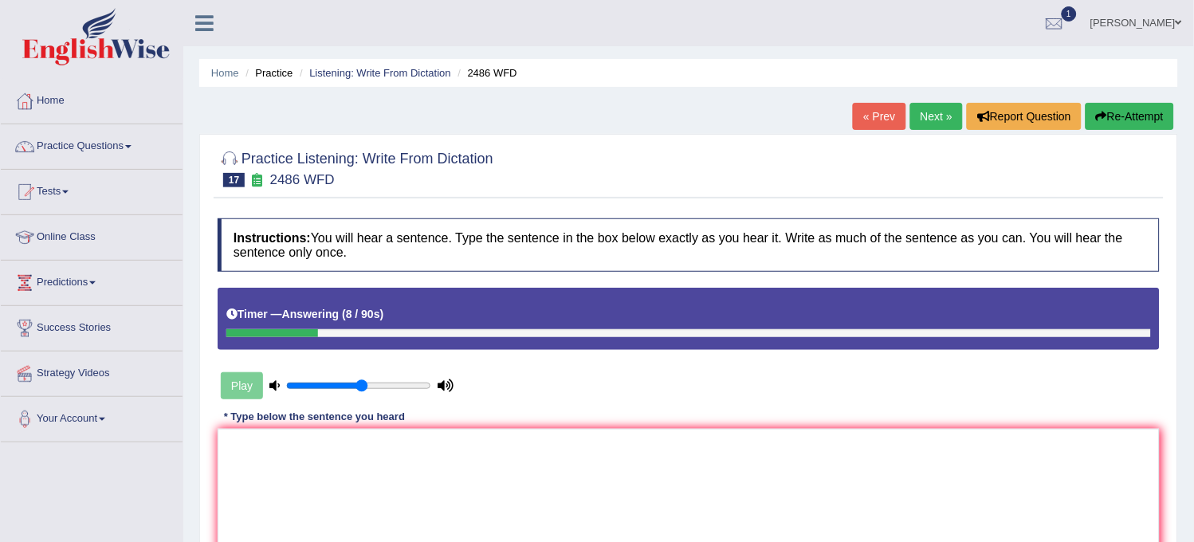
click at [1130, 129] on button "Re-Attempt" at bounding box center [1130, 116] width 88 height 27
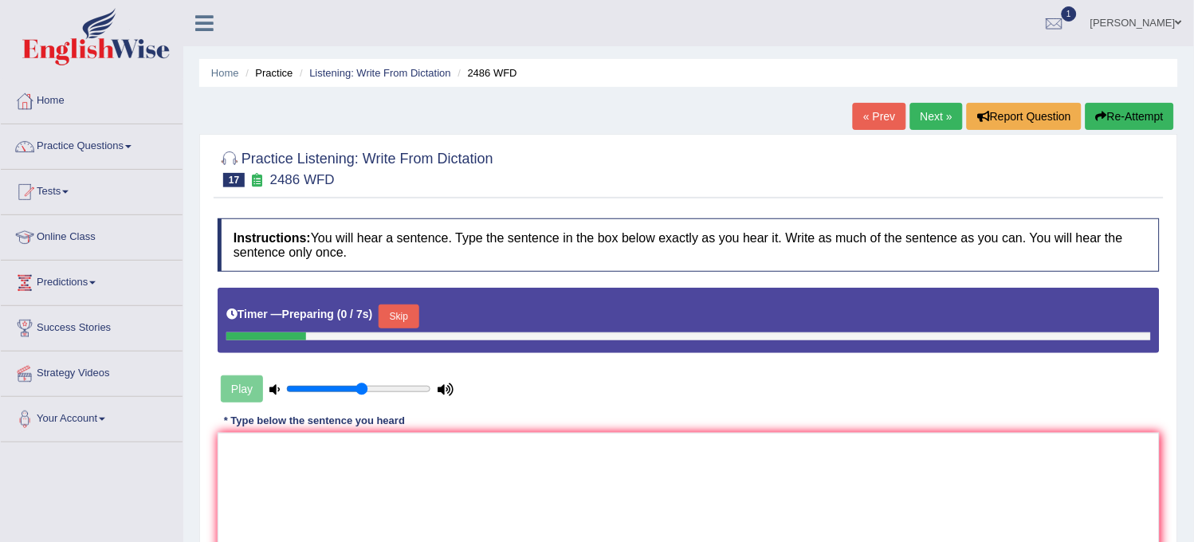
click at [411, 320] on button "Skip" at bounding box center [399, 317] width 40 height 24
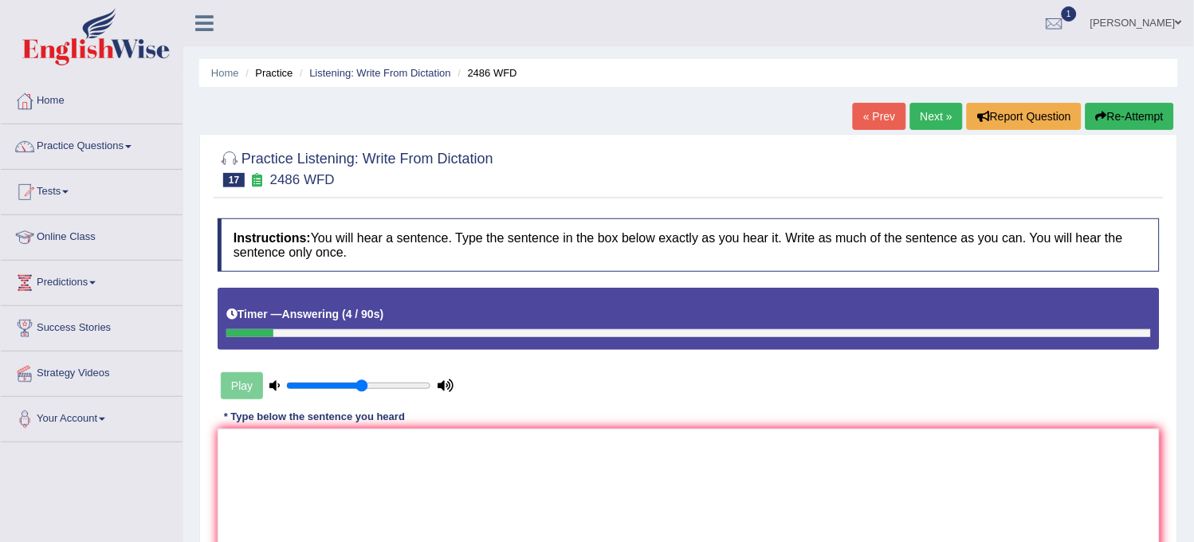
click at [1129, 108] on button "Re-Attempt" at bounding box center [1130, 116] width 88 height 27
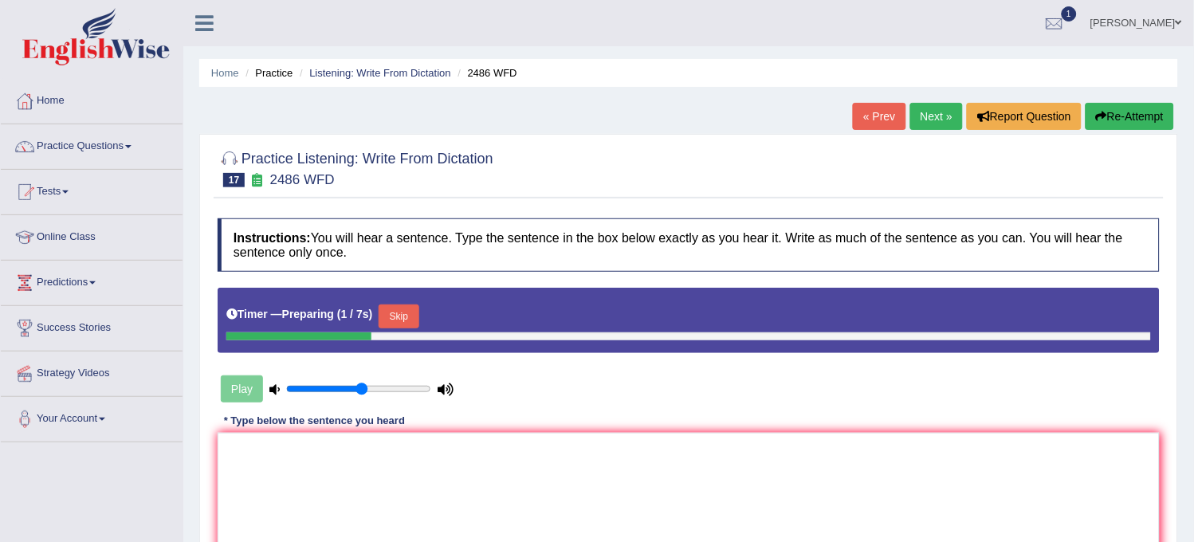
click at [419, 316] on button "Skip" at bounding box center [399, 317] width 40 height 24
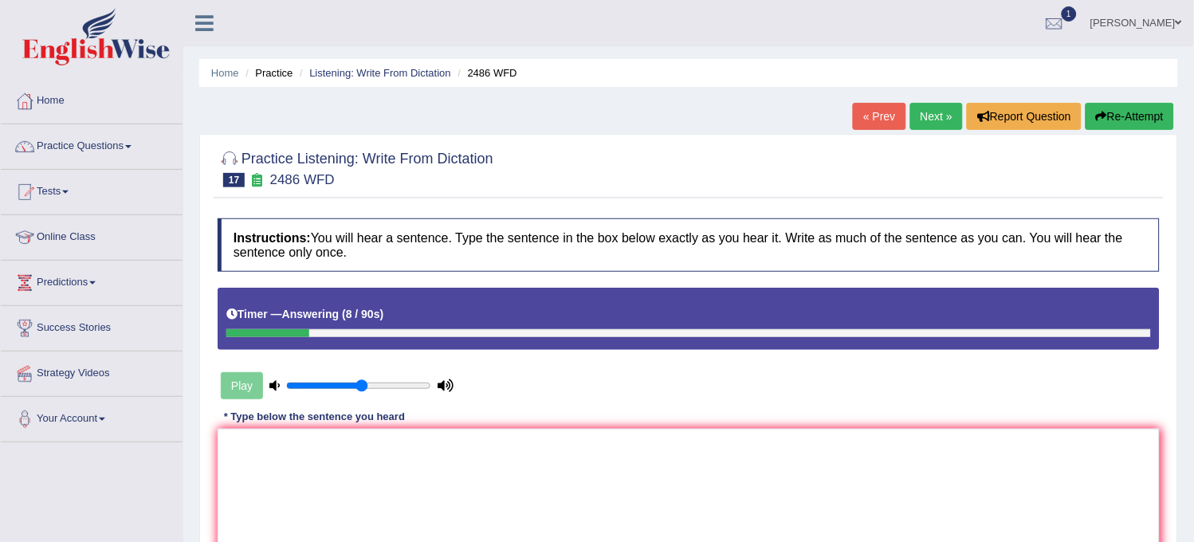
click at [1114, 120] on button "Re-Attempt" at bounding box center [1130, 116] width 88 height 27
click at [857, 480] on textarea at bounding box center [689, 506] width 942 height 155
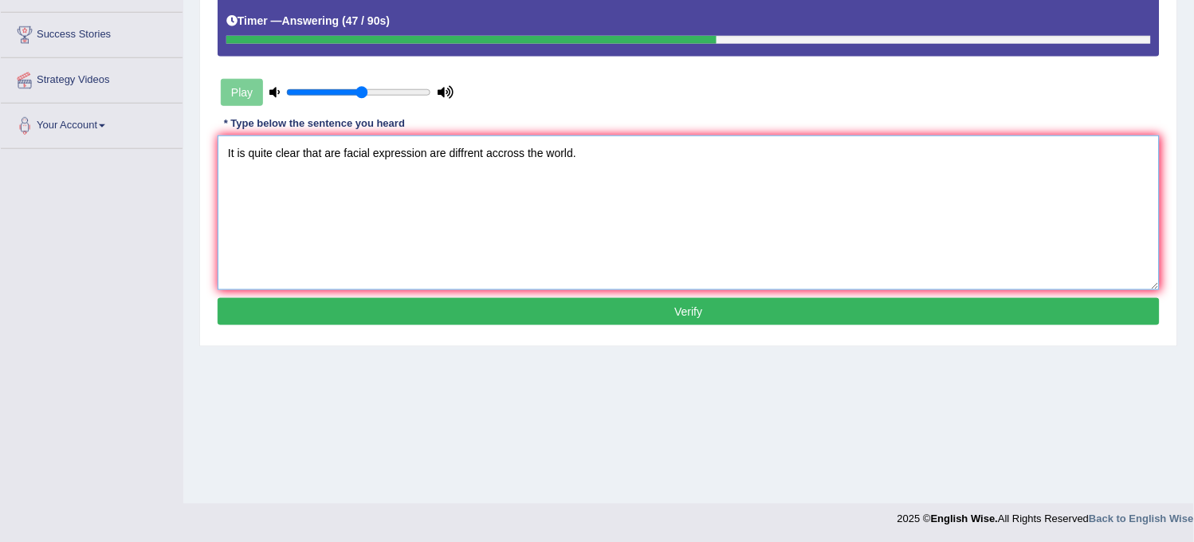
scroll to position [295, 0]
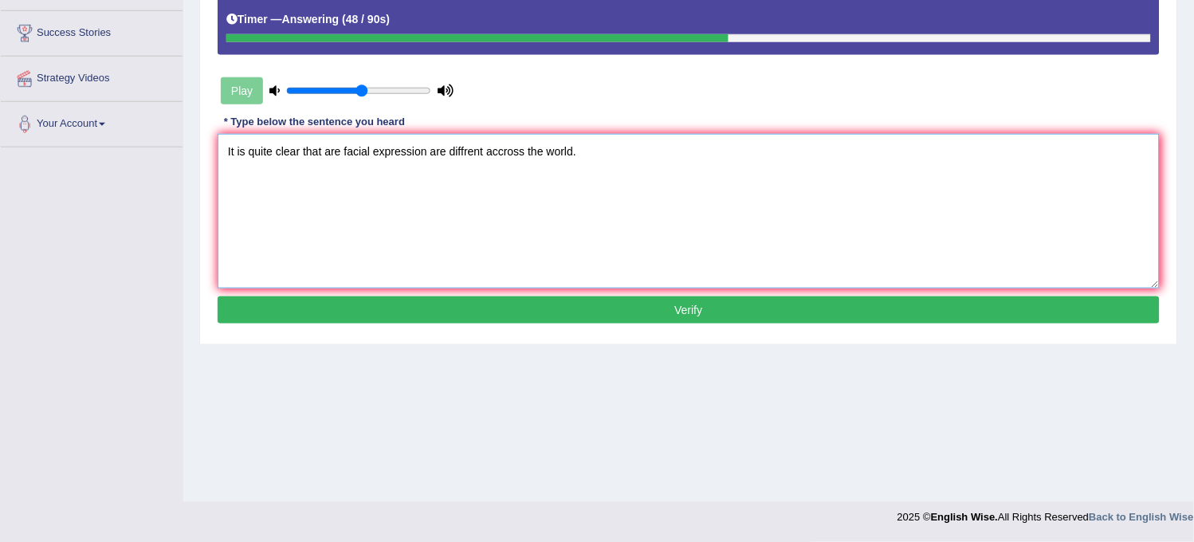
type textarea "It is quite clear that are facial expression are diffrent accross the world."
click at [535, 311] on button "Verify" at bounding box center [689, 310] width 942 height 27
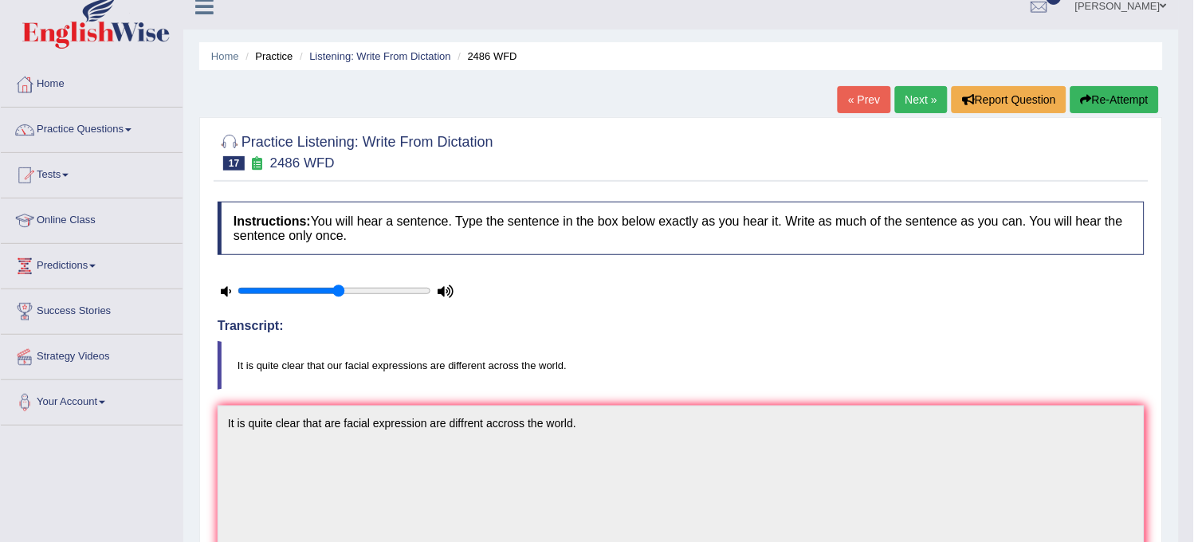
scroll to position [0, 0]
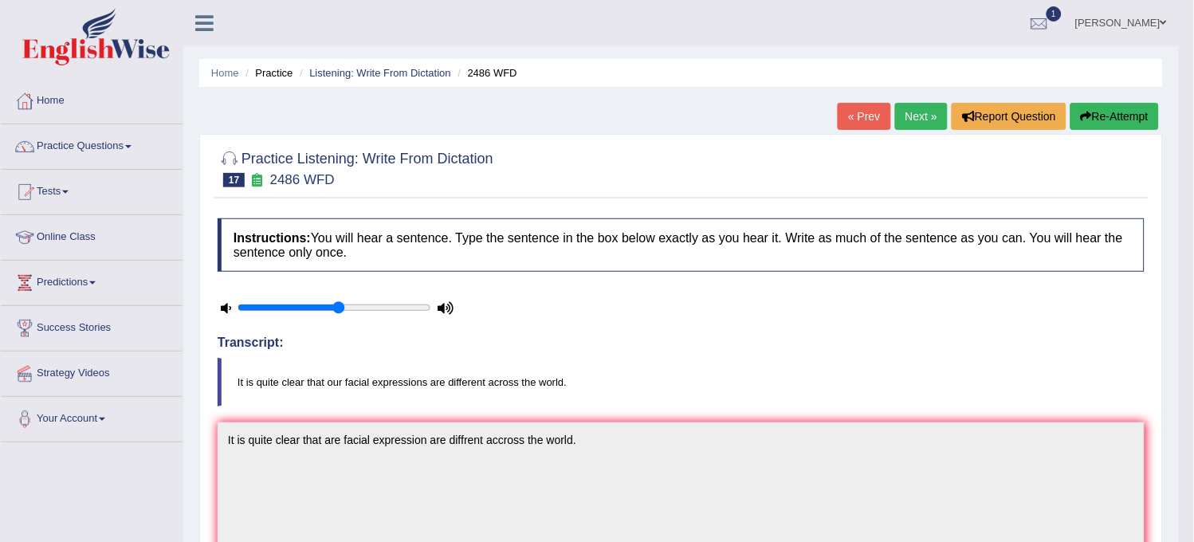
click at [910, 107] on link "Next »" at bounding box center [921, 116] width 53 height 27
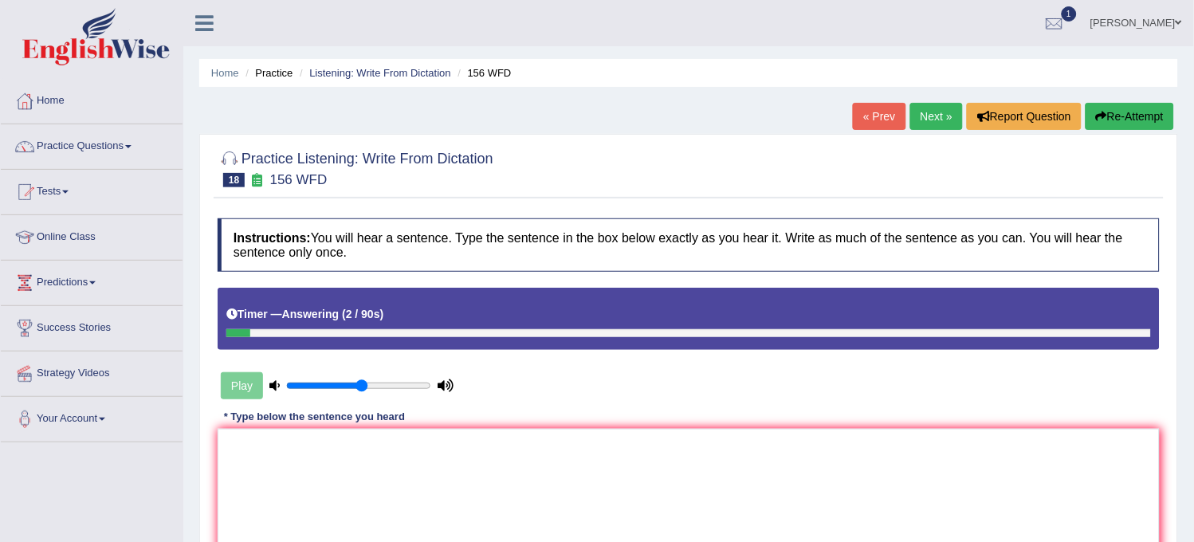
click at [1137, 116] on button "Re-Attempt" at bounding box center [1130, 116] width 88 height 27
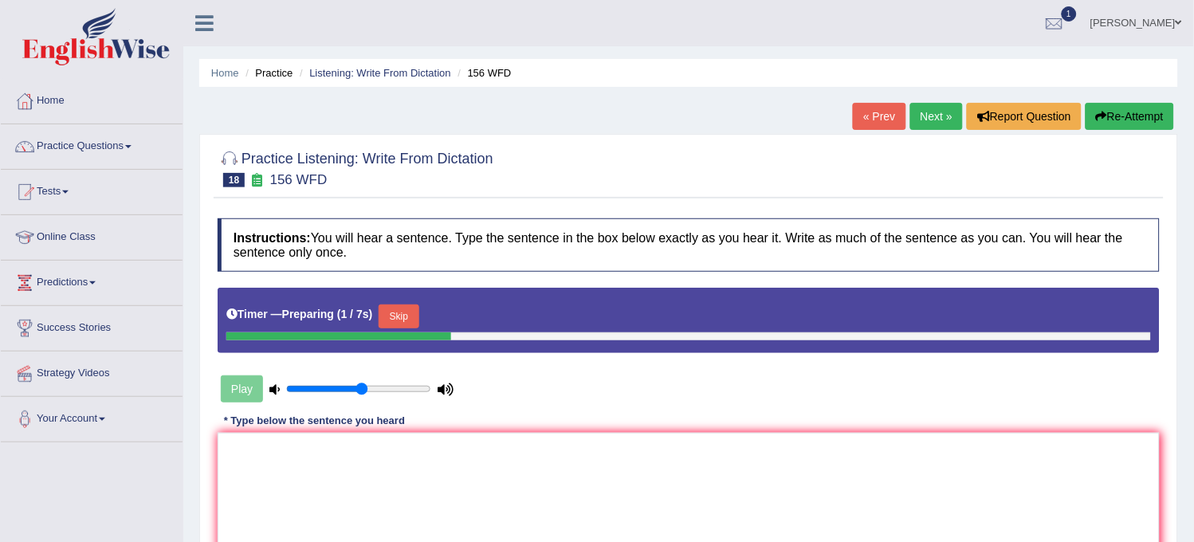
click at [371, 327] on div "Timer — Preparing ( 1 / 7s ) Skip" at bounding box center [688, 317] width 925 height 32
click at [380, 317] on div "Timer — Preparing ( 2 / 7s ) Skip" at bounding box center [688, 317] width 925 height 32
click at [388, 312] on button "Skip" at bounding box center [399, 317] width 40 height 24
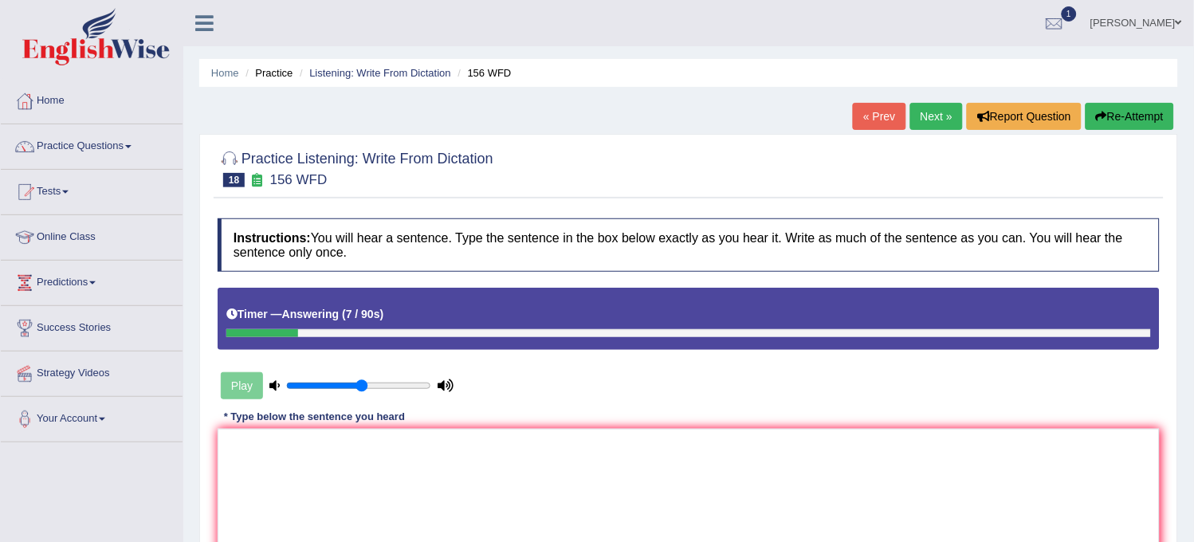
click at [1121, 109] on button "Re-Attempt" at bounding box center [1130, 116] width 88 height 27
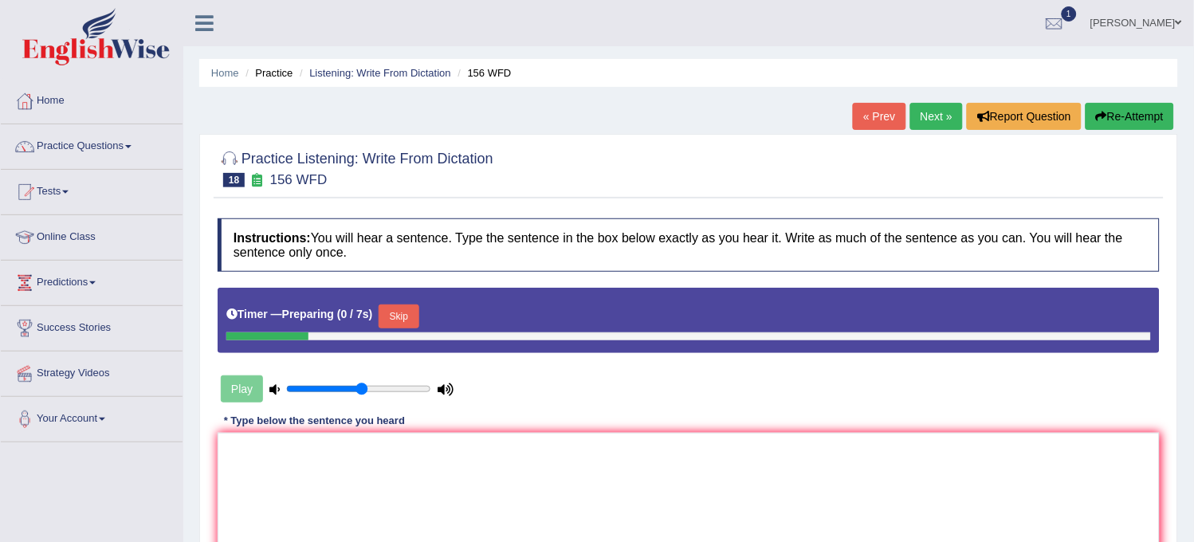
click at [415, 313] on button "Skip" at bounding box center [399, 317] width 40 height 24
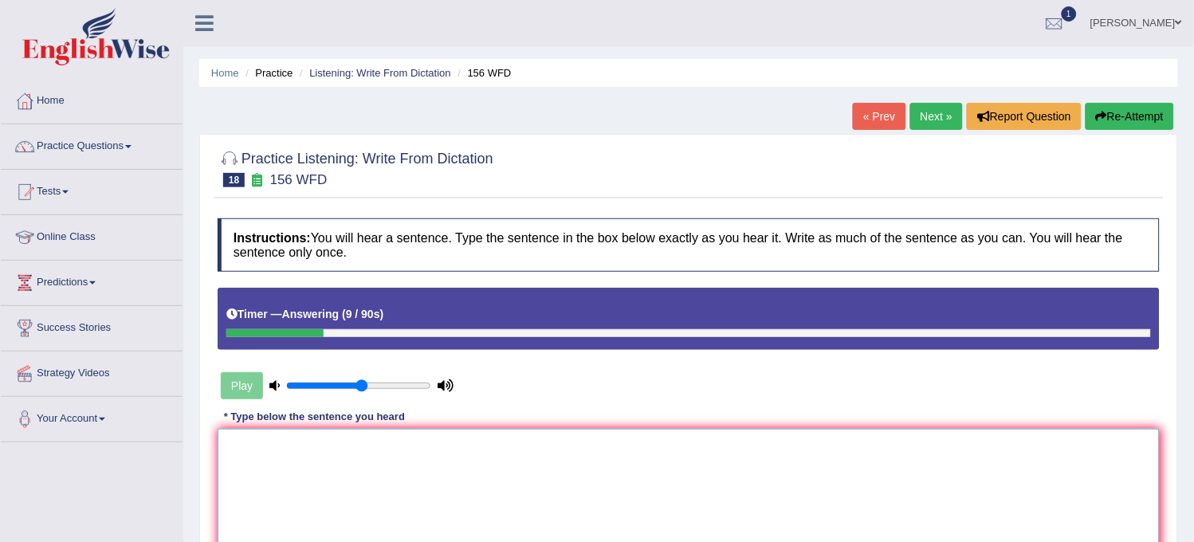
click at [394, 448] on textarea at bounding box center [689, 506] width 942 height 155
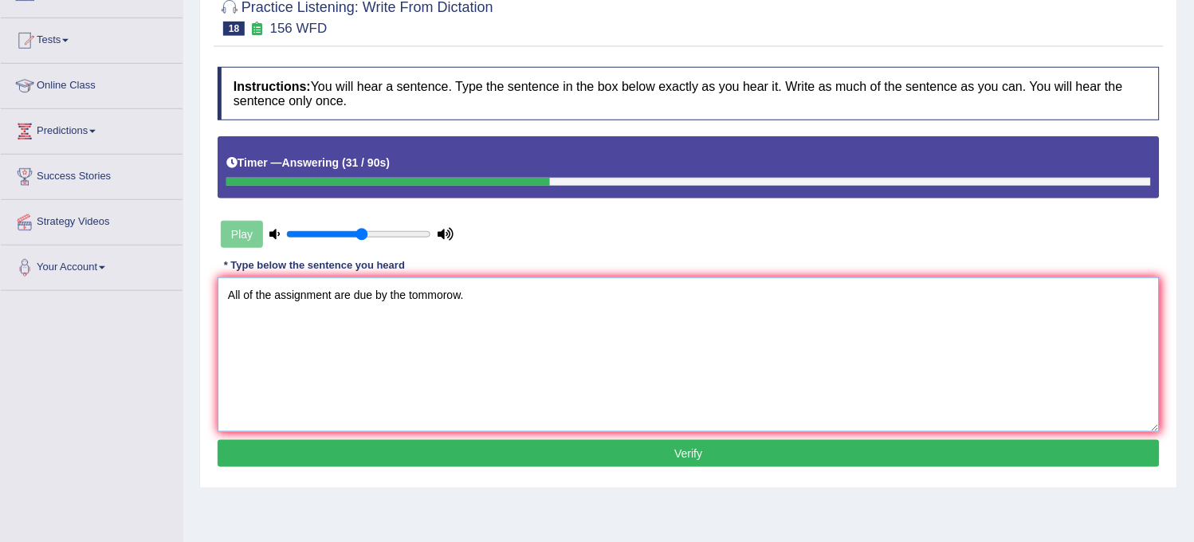
scroll to position [177, 0]
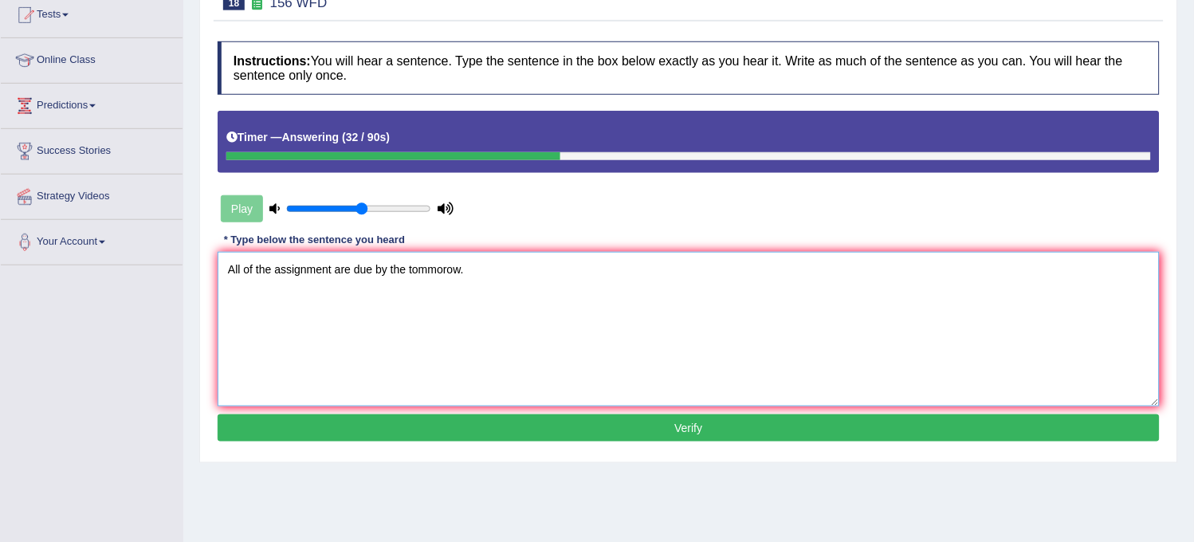
type textarea "All of the assignment are due by the tommorow."
click at [448, 432] on button "Verify" at bounding box center [689, 428] width 942 height 27
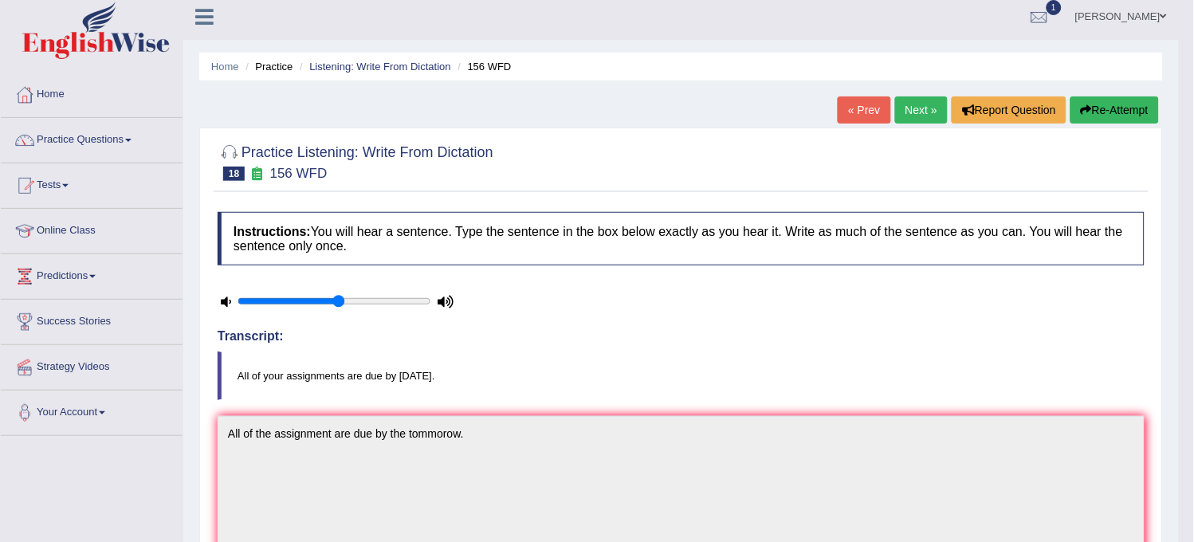
scroll to position [0, 0]
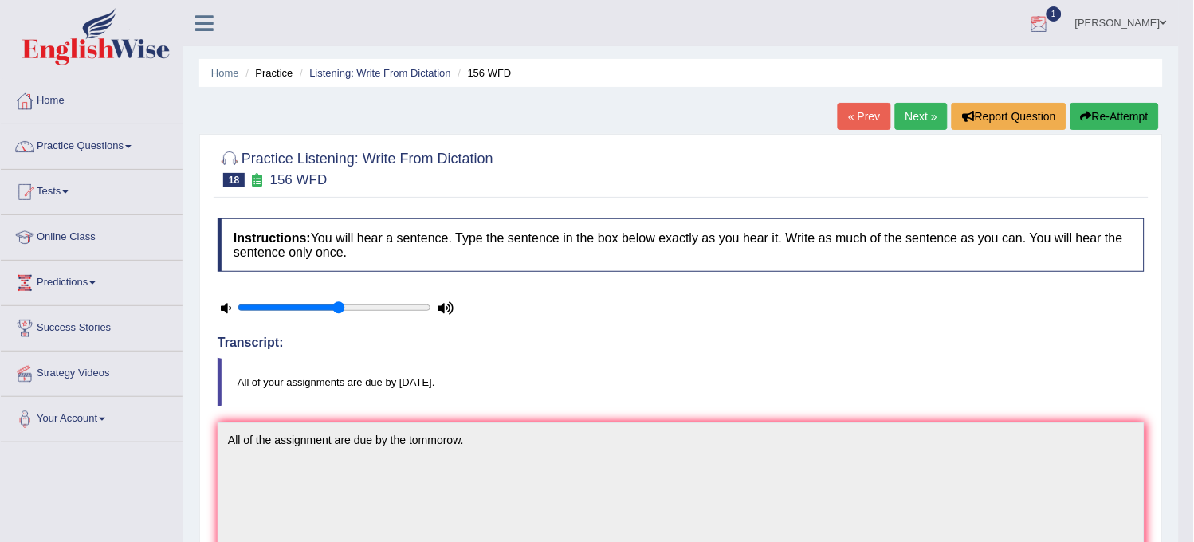
click at [914, 108] on link "Next »" at bounding box center [921, 116] width 53 height 27
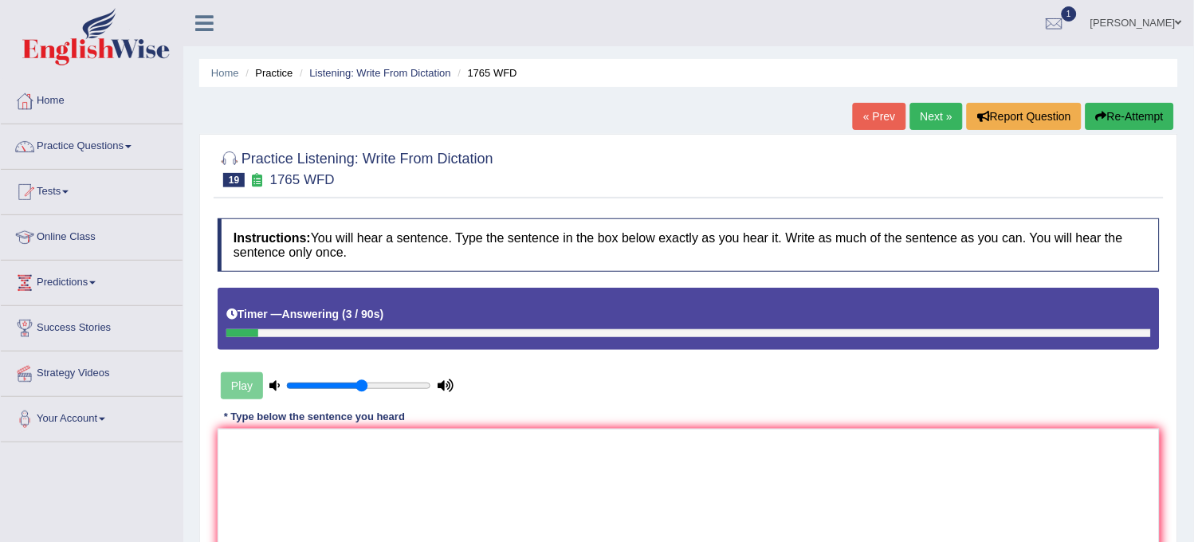
click at [1130, 108] on button "Re-Attempt" at bounding box center [1130, 116] width 88 height 27
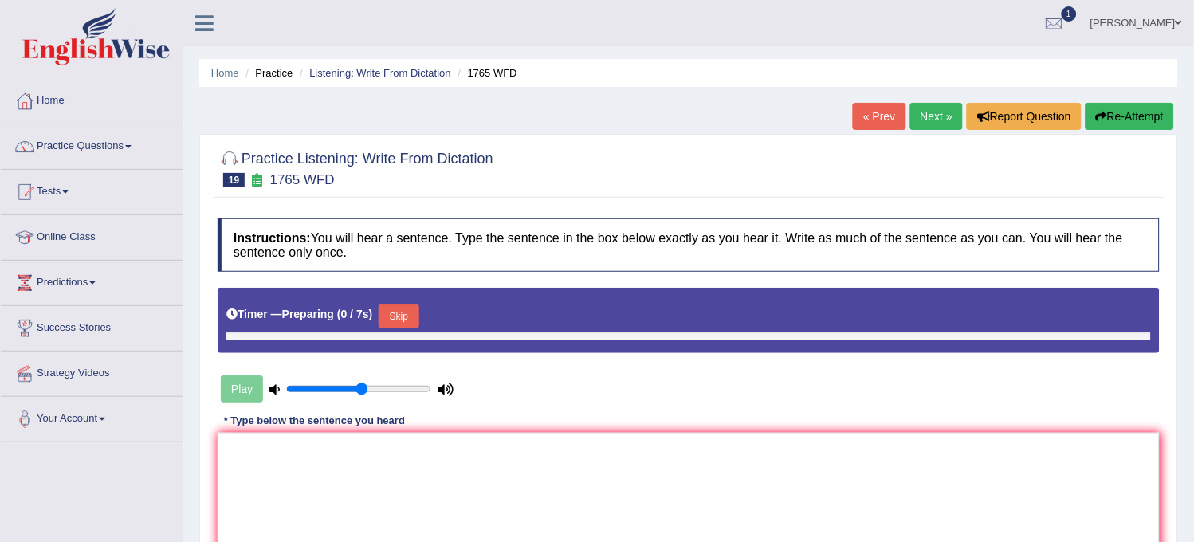
click at [396, 324] on button "Skip" at bounding box center [399, 317] width 40 height 24
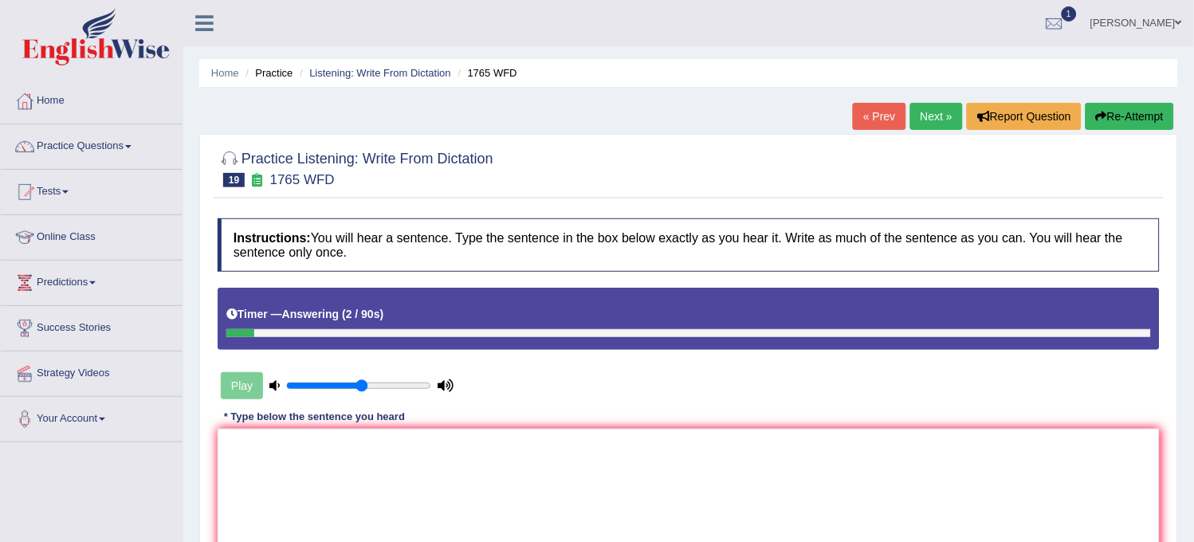
click at [1121, 116] on button "Re-Attempt" at bounding box center [1130, 116] width 88 height 27
click at [1130, 118] on button "Re-Attempt" at bounding box center [1130, 116] width 88 height 27
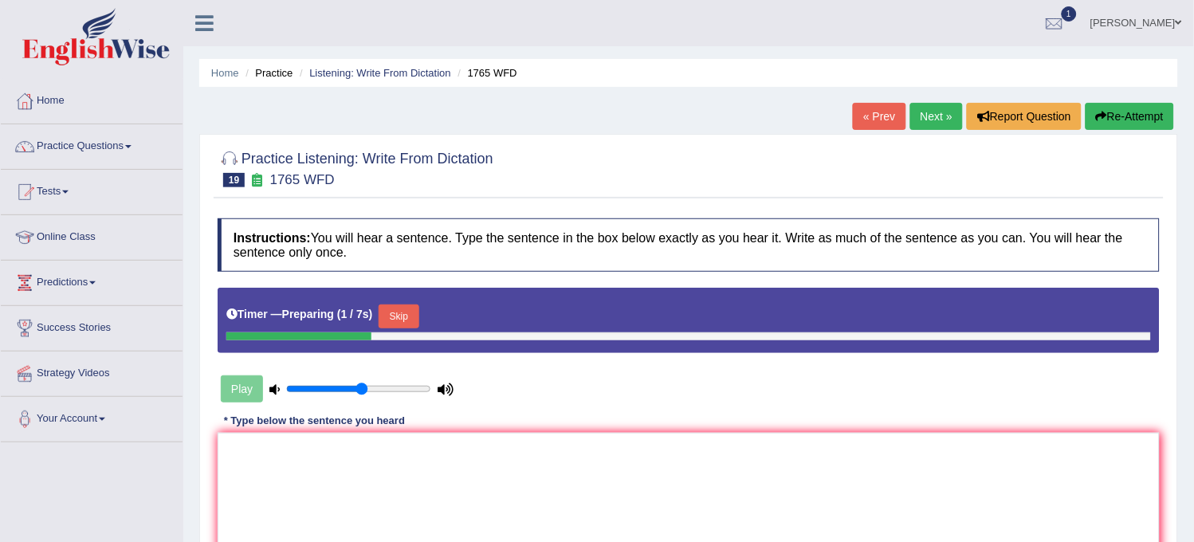
click at [407, 314] on button "Skip" at bounding box center [399, 317] width 40 height 24
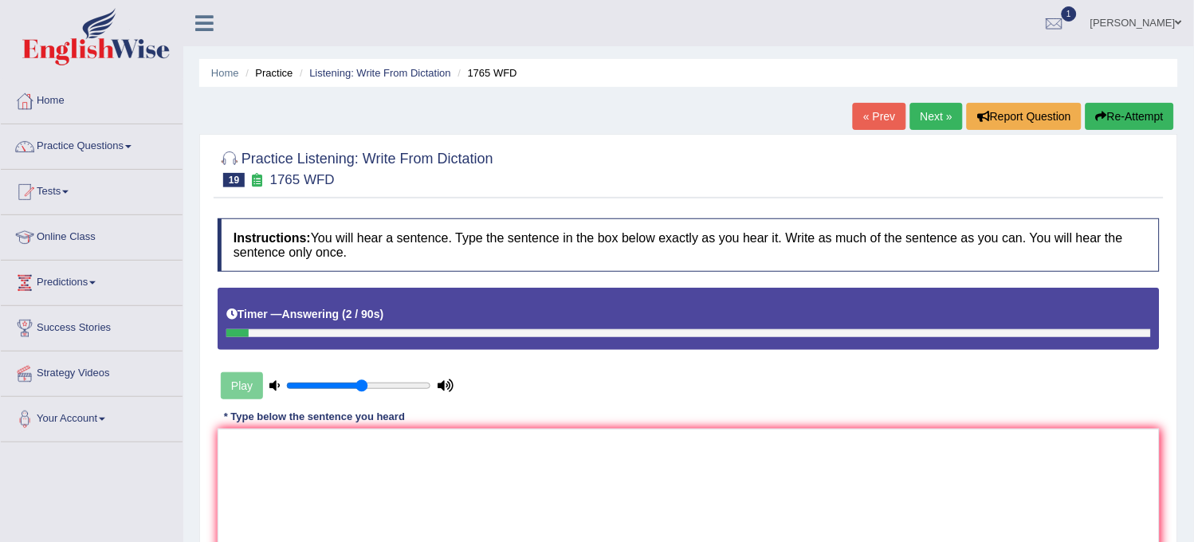
click at [1111, 120] on button "Re-Attempt" at bounding box center [1130, 116] width 88 height 27
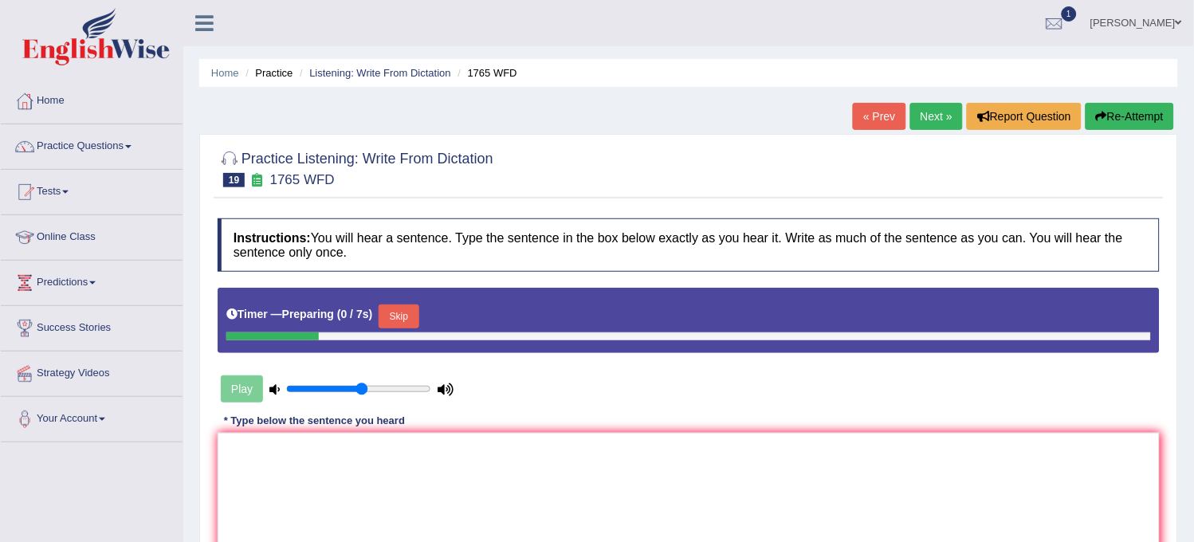
click at [419, 316] on button "Skip" at bounding box center [399, 317] width 40 height 24
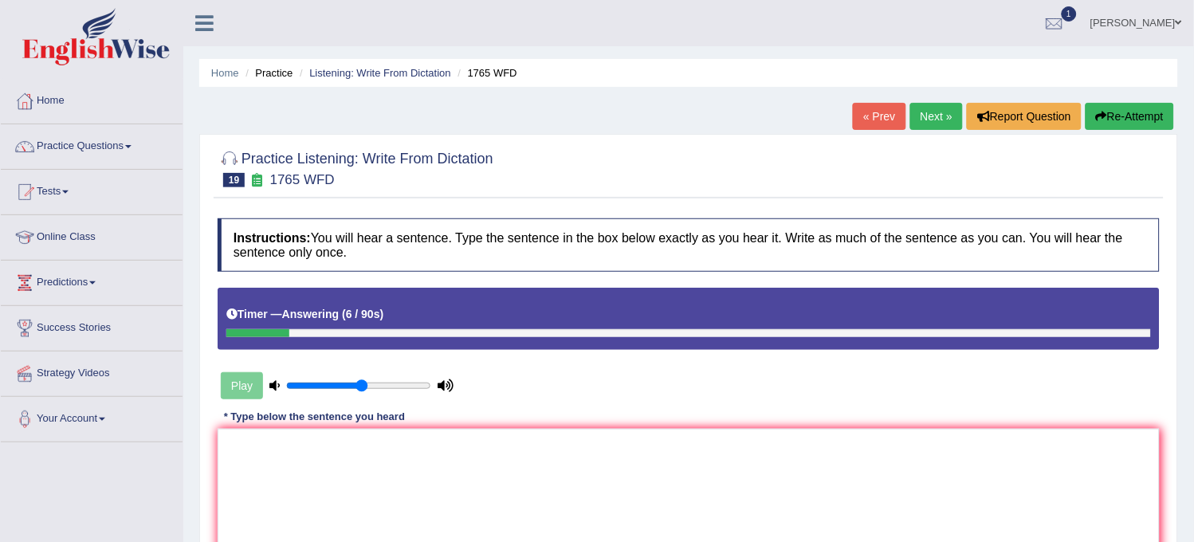
click at [1096, 116] on icon "button" at bounding box center [1101, 116] width 11 height 11
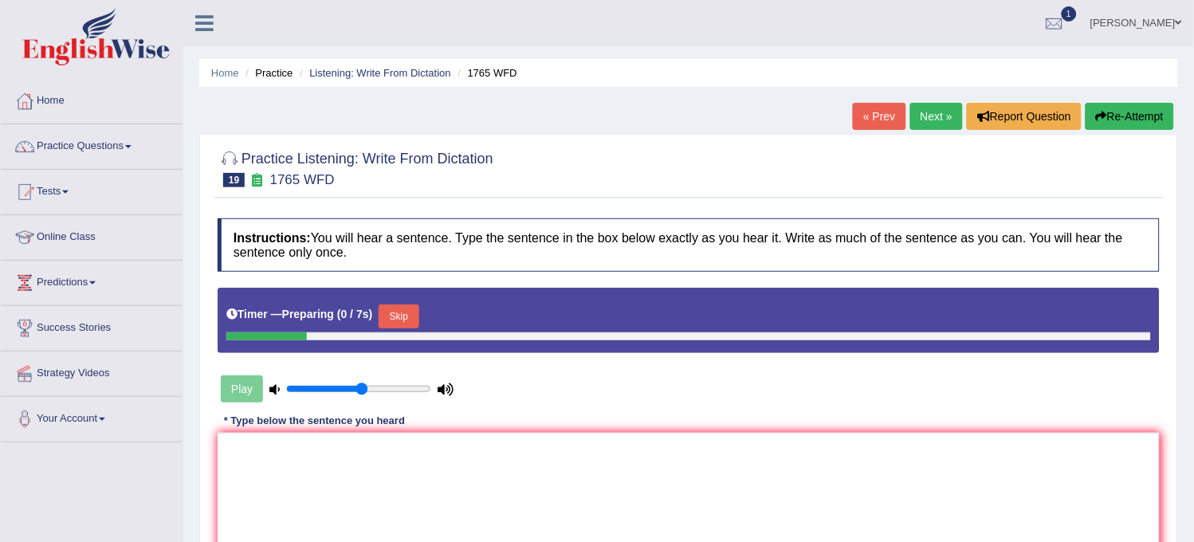
click at [409, 316] on button "Skip" at bounding box center [399, 317] width 40 height 24
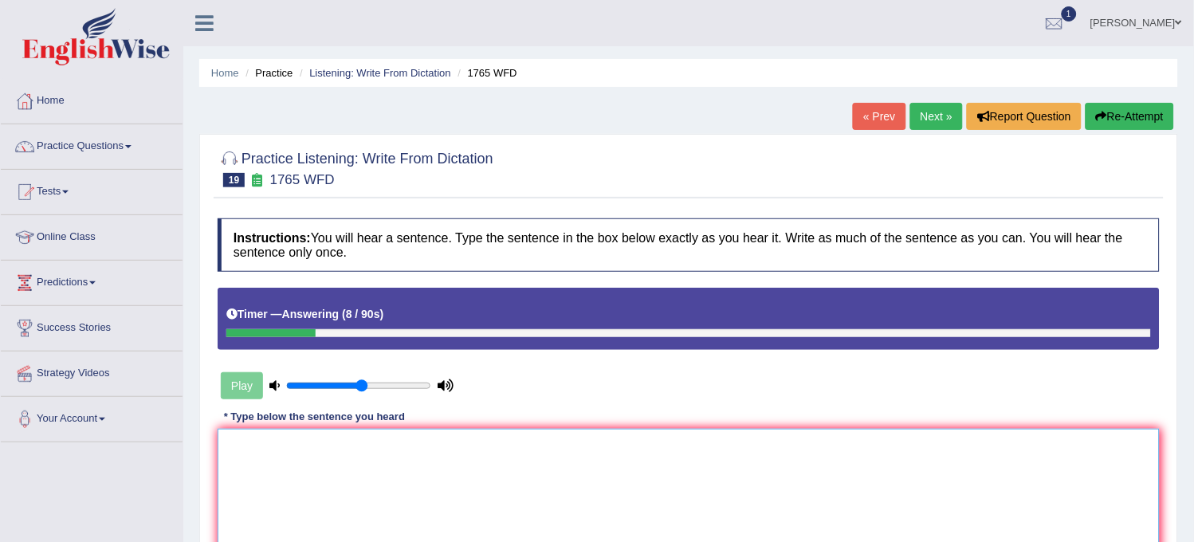
click at [389, 456] on textarea at bounding box center [689, 506] width 942 height 155
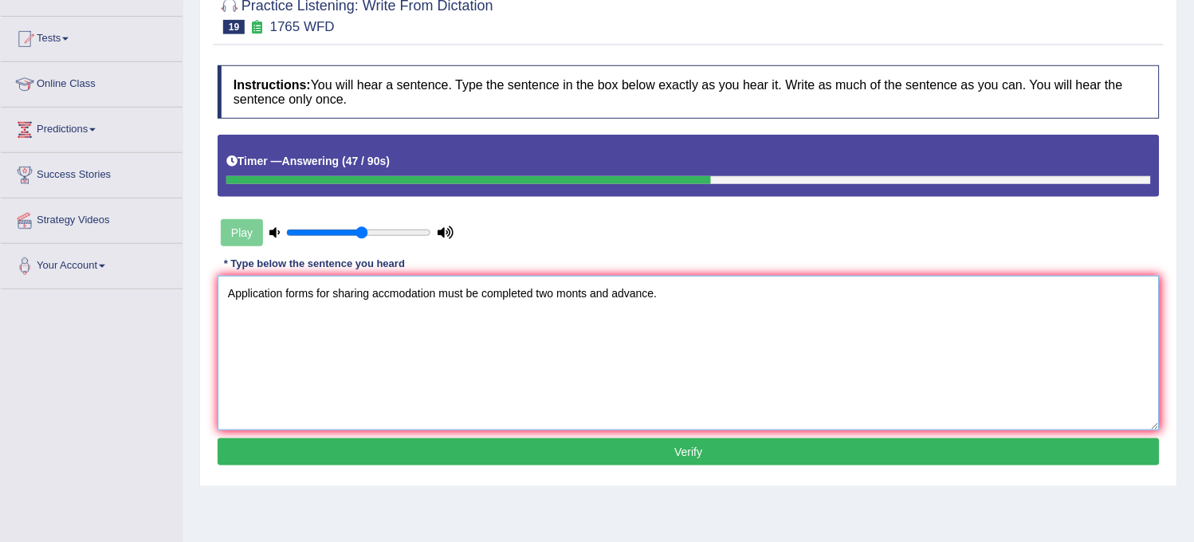
scroll to position [177, 0]
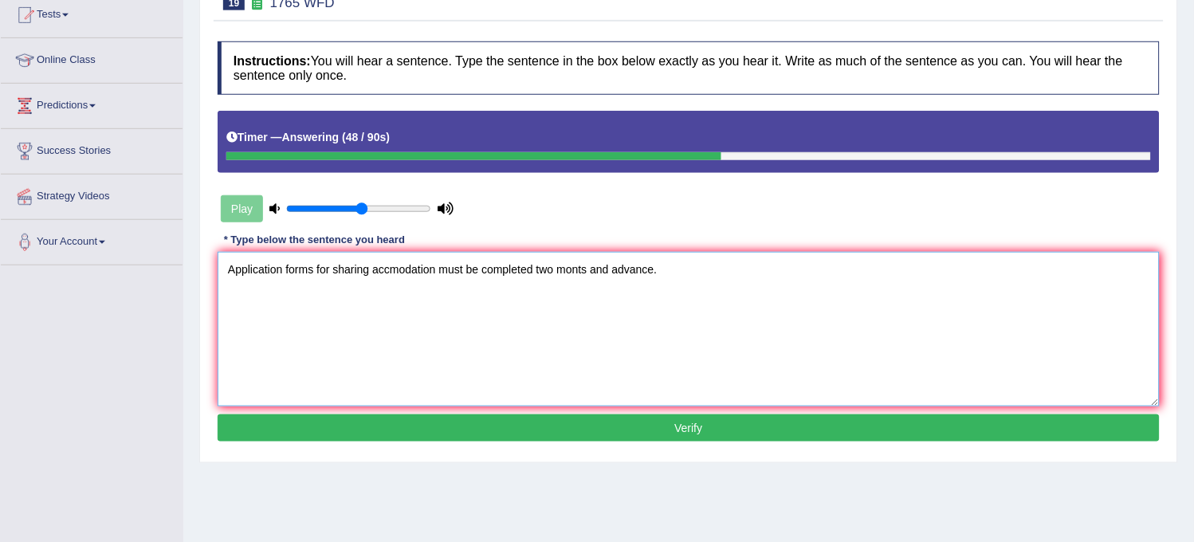
type textarea "Application forms for sharing accmodation must be completed two monts and advan…"
click at [430, 420] on button "Verify" at bounding box center [689, 428] width 942 height 27
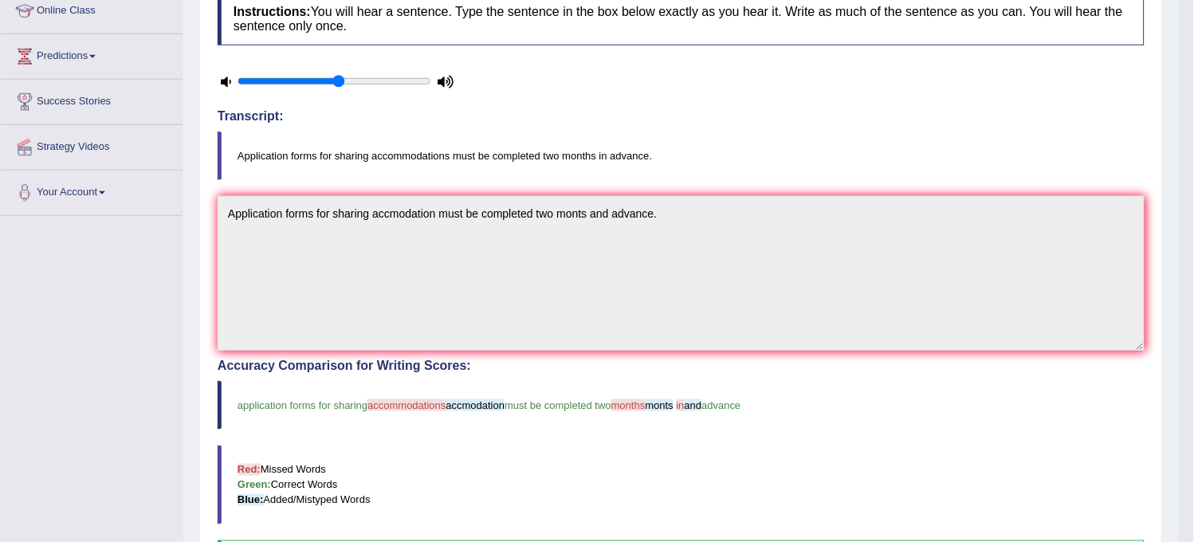
scroll to position [0, 0]
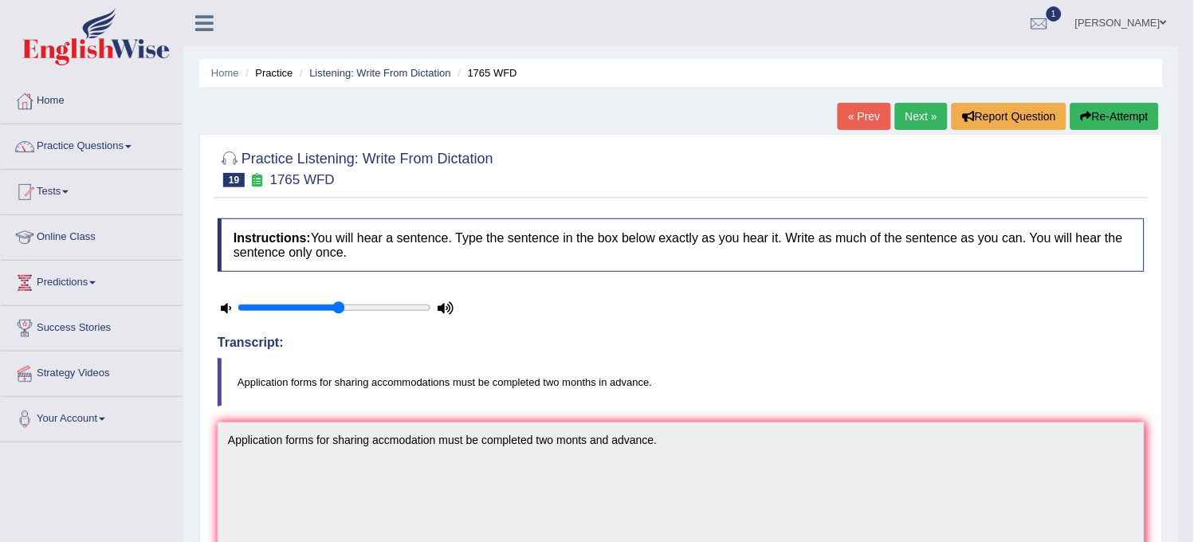
click at [917, 108] on link "Next »" at bounding box center [921, 116] width 53 height 27
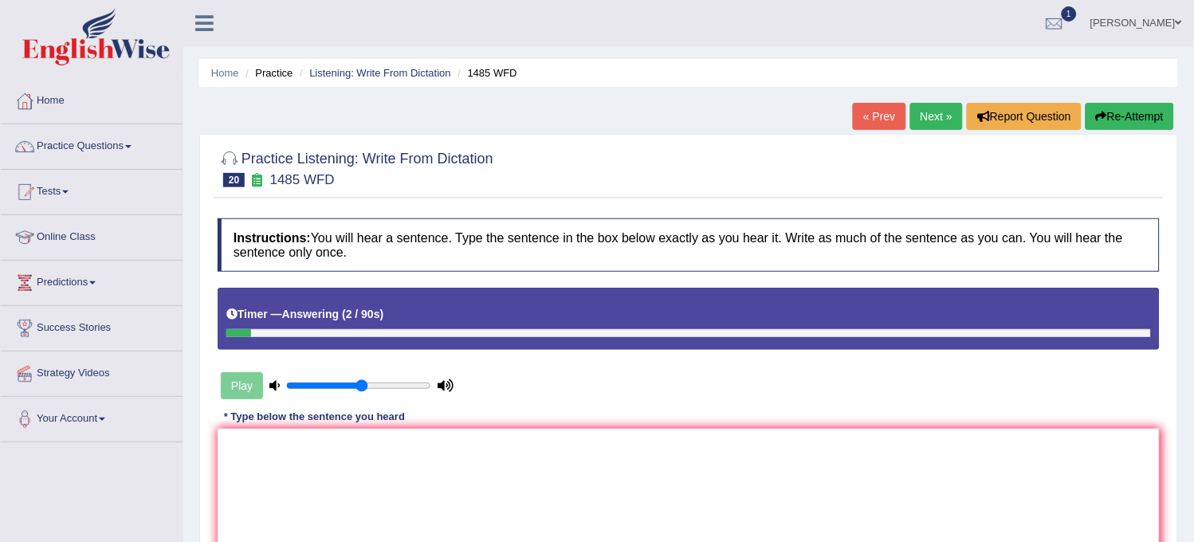
click at [1130, 116] on button "Re-Attempt" at bounding box center [1130, 116] width 88 height 27
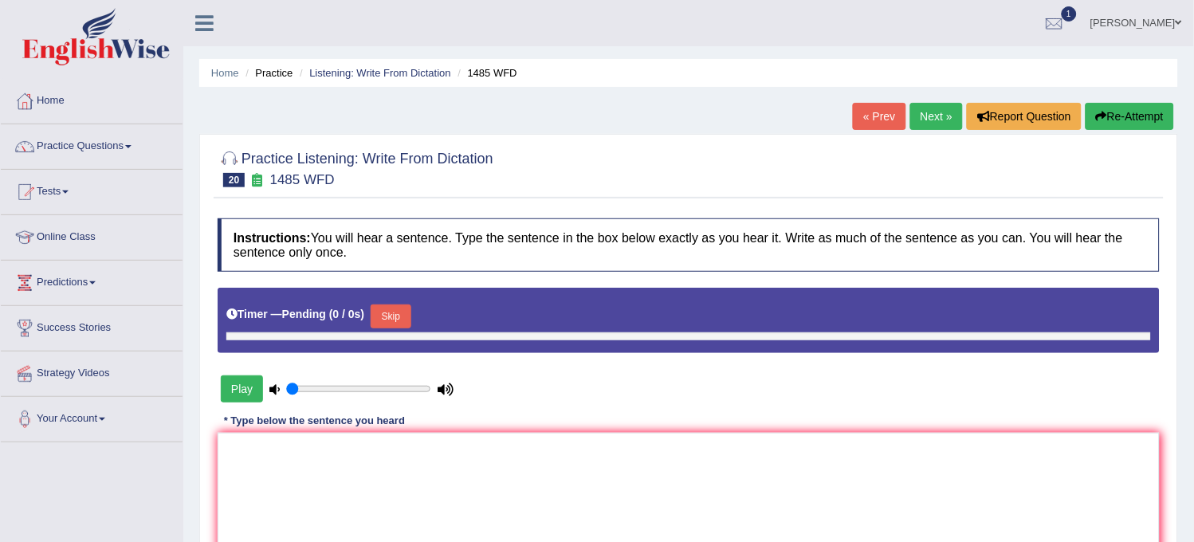
click at [408, 320] on button "Skip" at bounding box center [391, 317] width 40 height 24
type input "0.55"
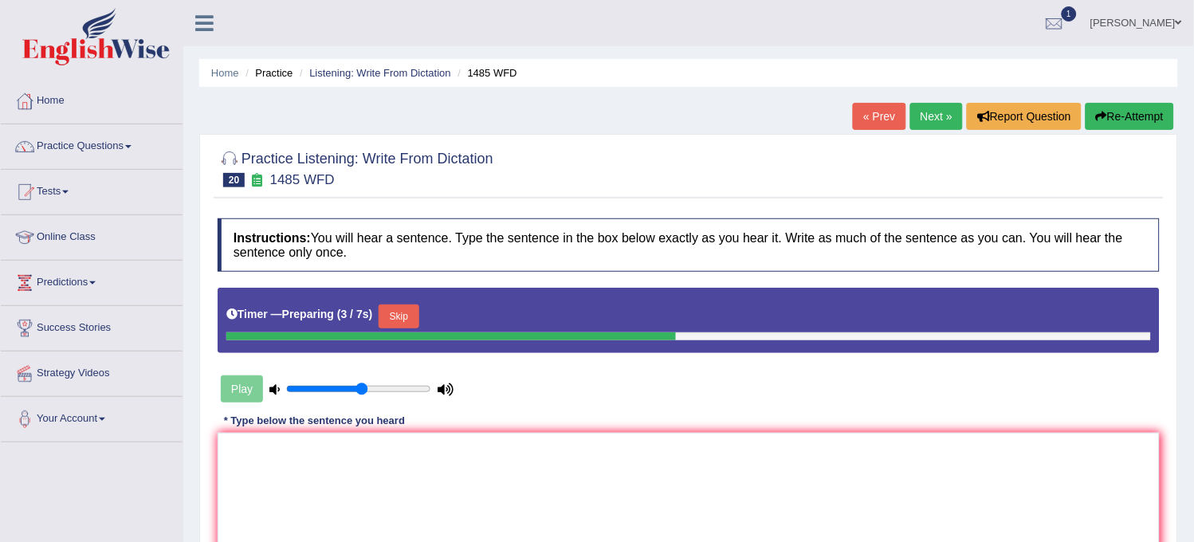
click at [408, 320] on button "Skip" at bounding box center [399, 317] width 40 height 24
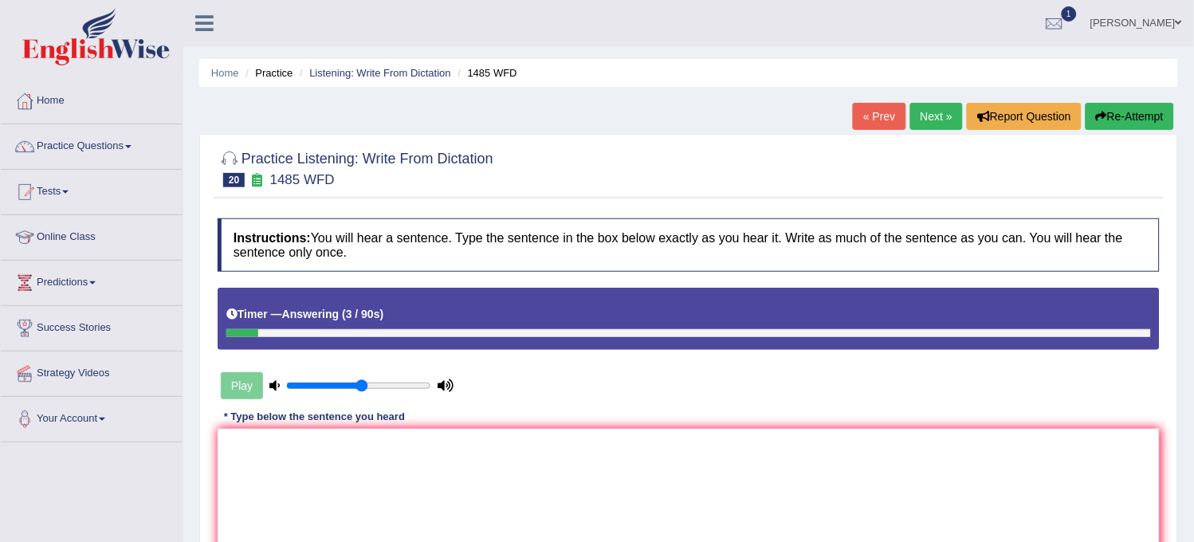
click at [1114, 115] on button "Re-Attempt" at bounding box center [1130, 116] width 88 height 27
click at [1124, 124] on button "Re-Attempt" at bounding box center [1130, 116] width 88 height 27
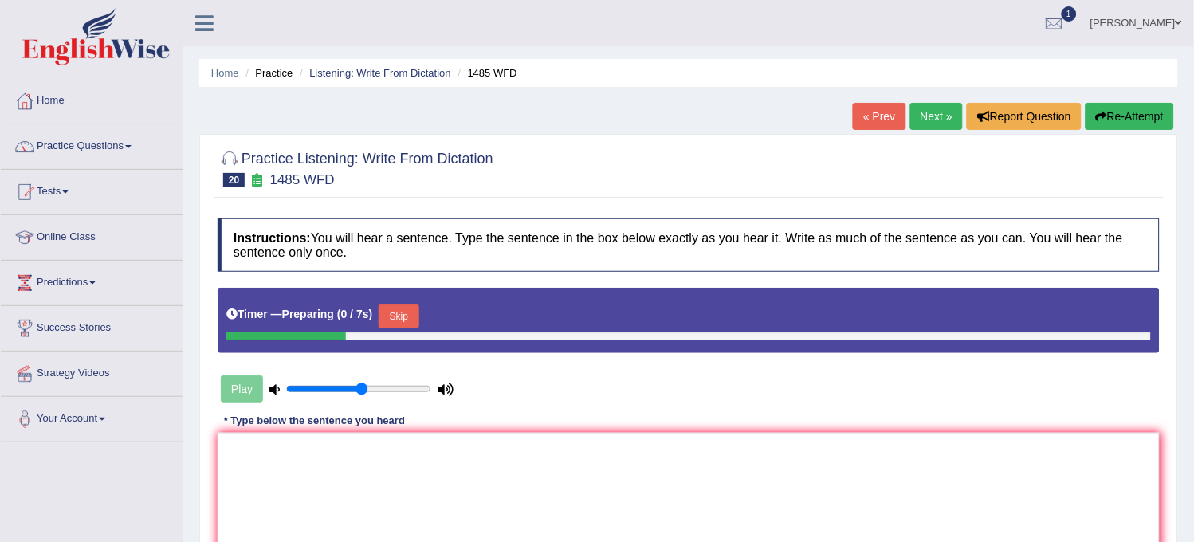
click at [409, 307] on button "Skip" at bounding box center [399, 317] width 40 height 24
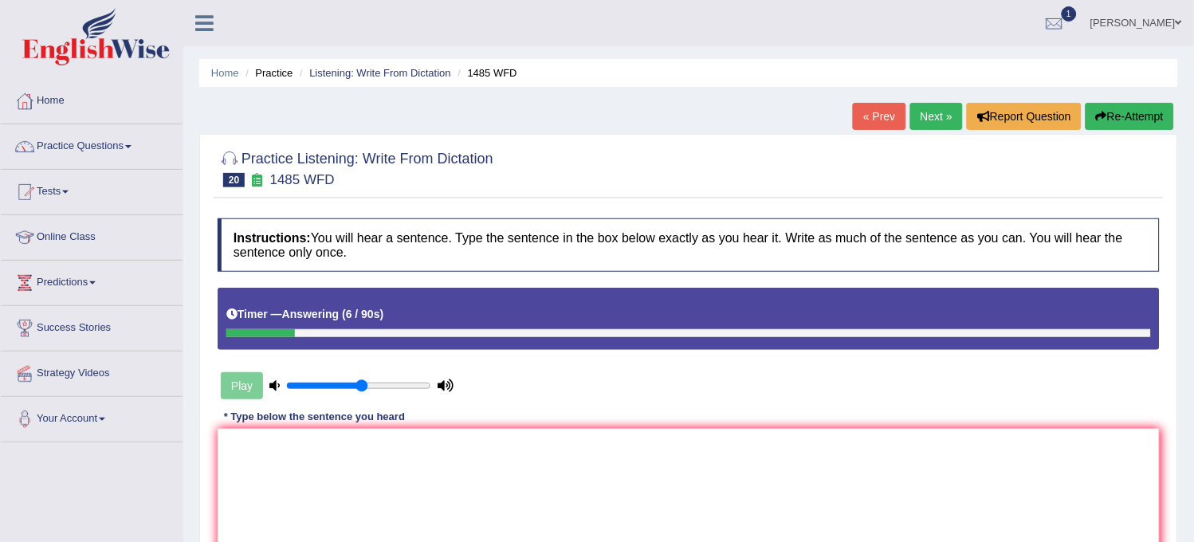
click at [1148, 109] on button "Re-Attempt" at bounding box center [1130, 116] width 88 height 27
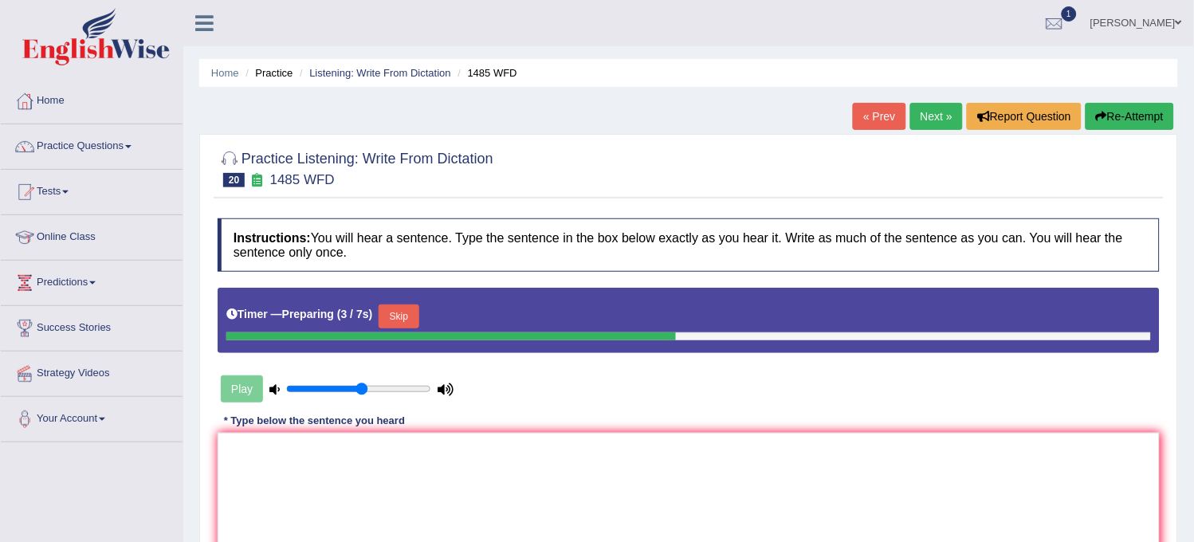
click at [399, 319] on button "Skip" at bounding box center [399, 317] width 40 height 24
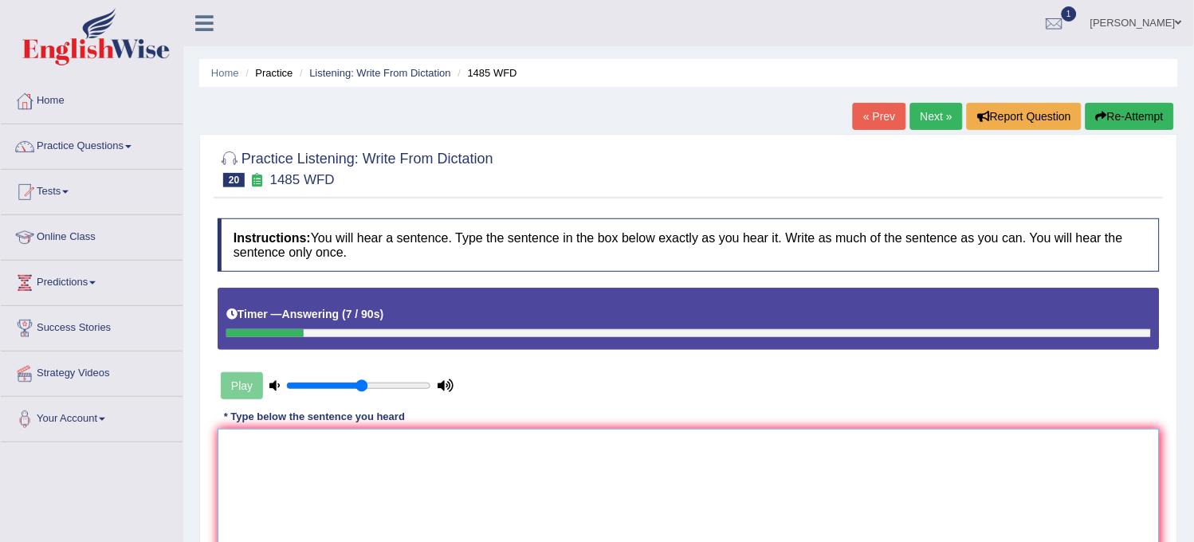
click at [368, 471] on textarea at bounding box center [689, 506] width 942 height 155
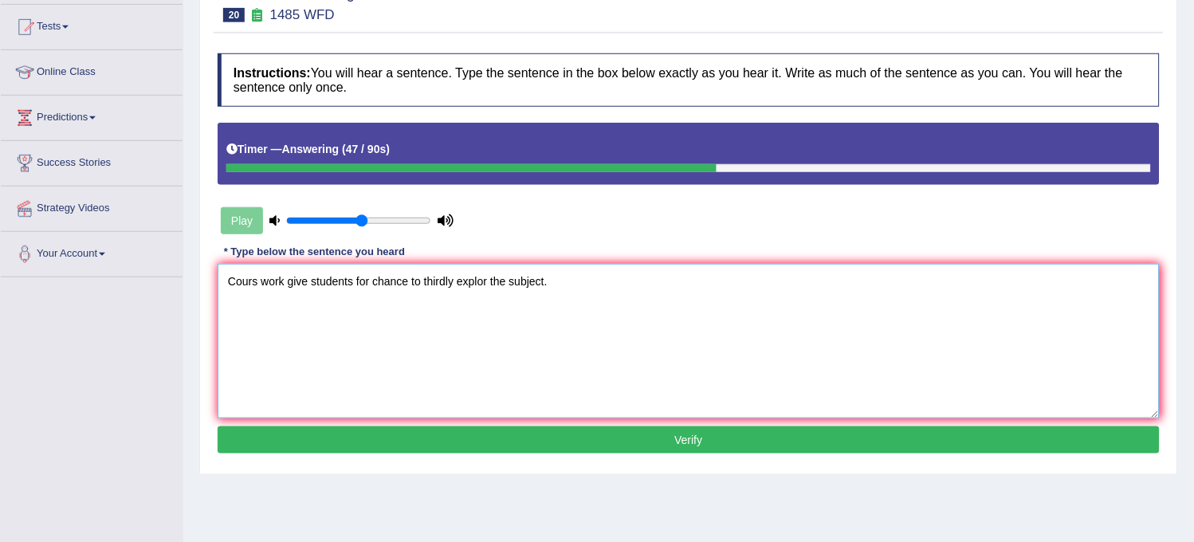
scroll to position [295, 0]
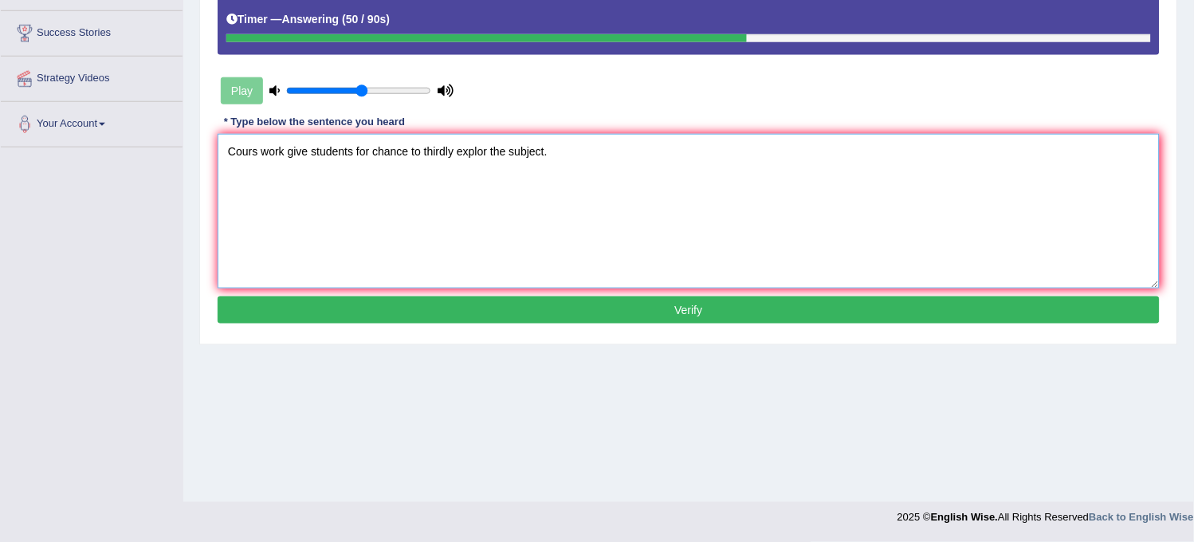
click at [257, 153] on textarea "Cours work give students for chance to thirdly explor the subject." at bounding box center [689, 211] width 942 height 155
type textarea "Course work give students for chance to thirdly explor the subject."
click at [307, 319] on button "Verify" at bounding box center [689, 310] width 942 height 27
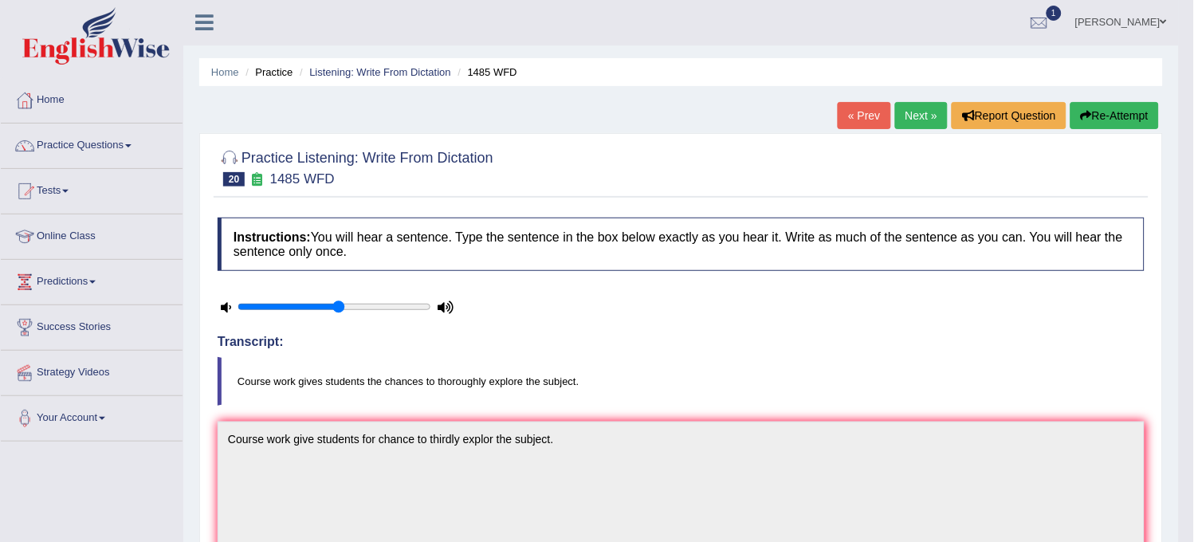
scroll to position [0, 0]
click at [938, 107] on link "Next »" at bounding box center [921, 116] width 53 height 27
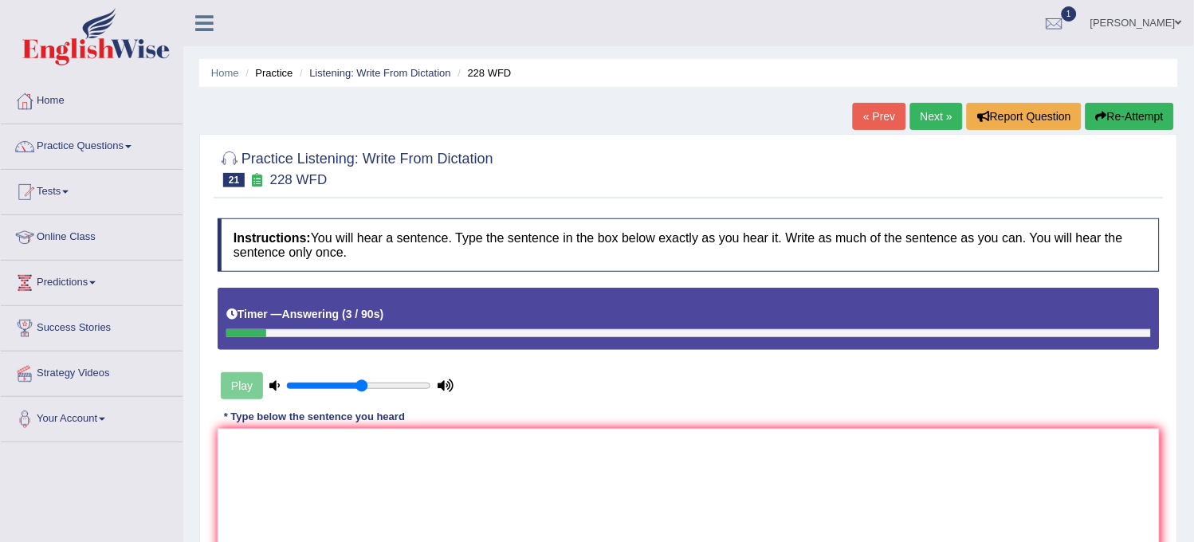
click at [1114, 112] on button "Re-Attempt" at bounding box center [1130, 116] width 88 height 27
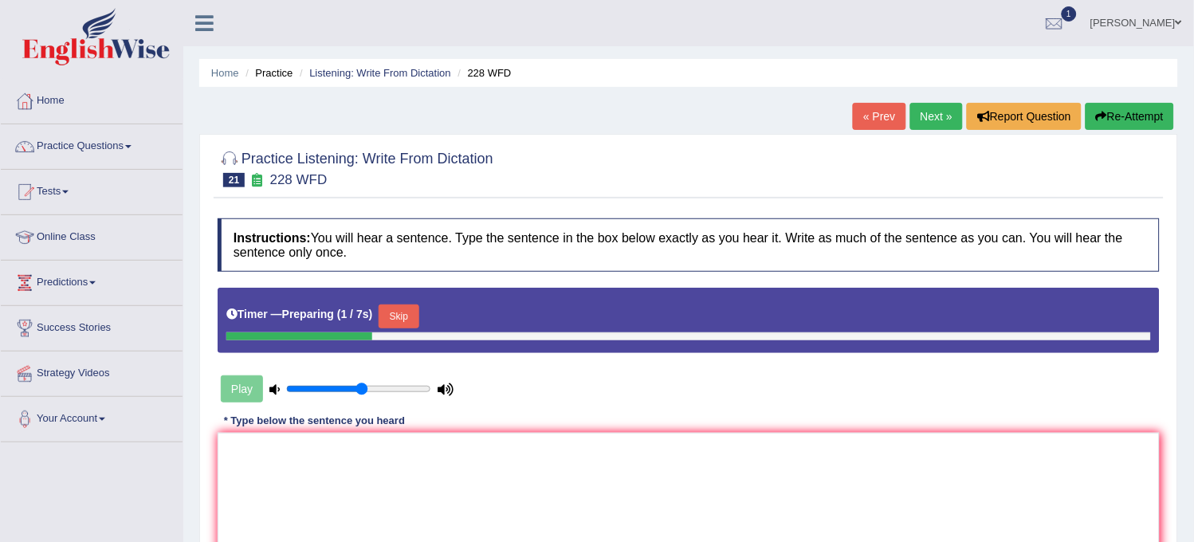
click at [411, 325] on button "Skip" at bounding box center [399, 317] width 40 height 24
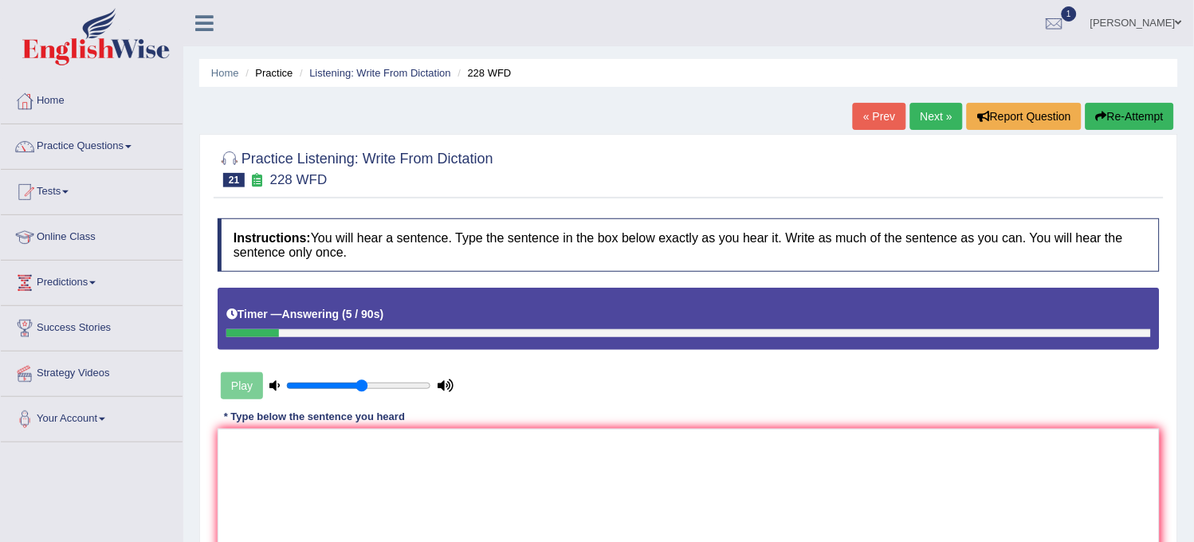
click at [1134, 112] on button "Re-Attempt" at bounding box center [1130, 116] width 88 height 27
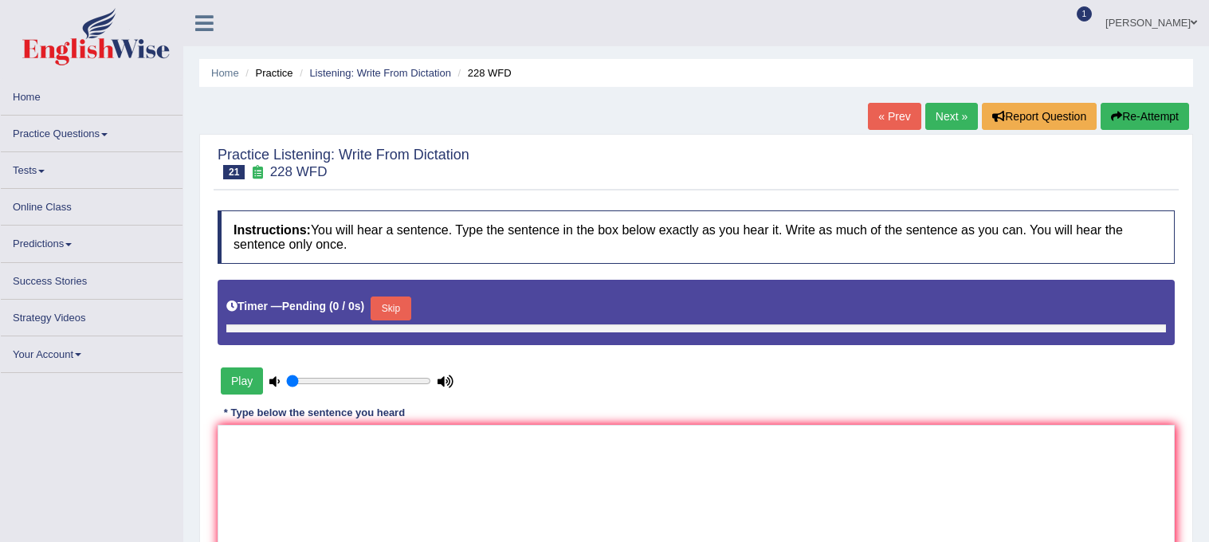
type input "0.55"
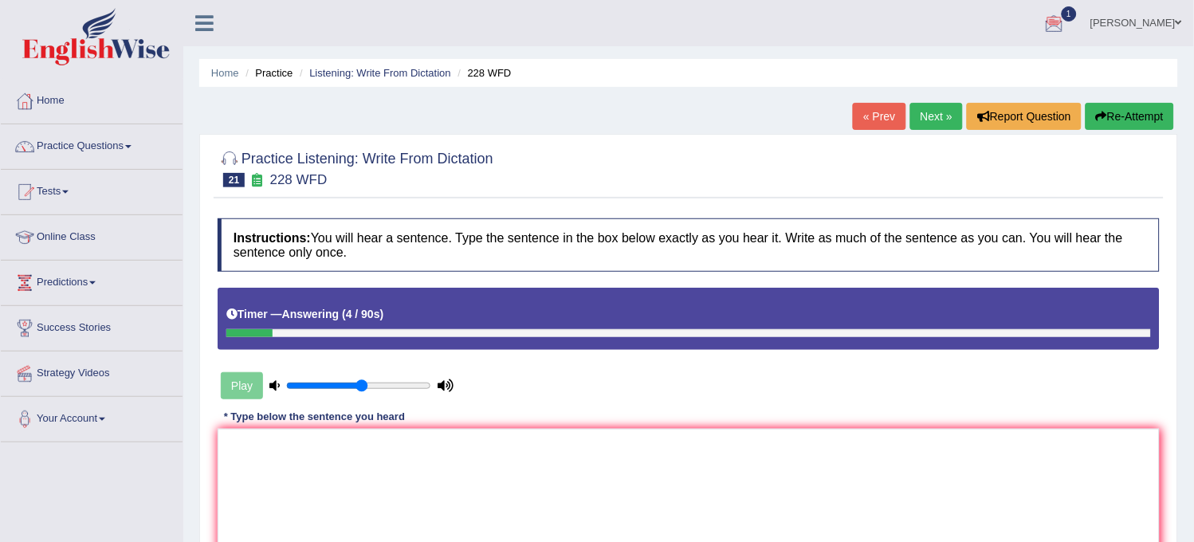
click at [1112, 109] on button "Re-Attempt" at bounding box center [1130, 116] width 88 height 27
click at [886, 524] on textarea at bounding box center [689, 506] width 942 height 155
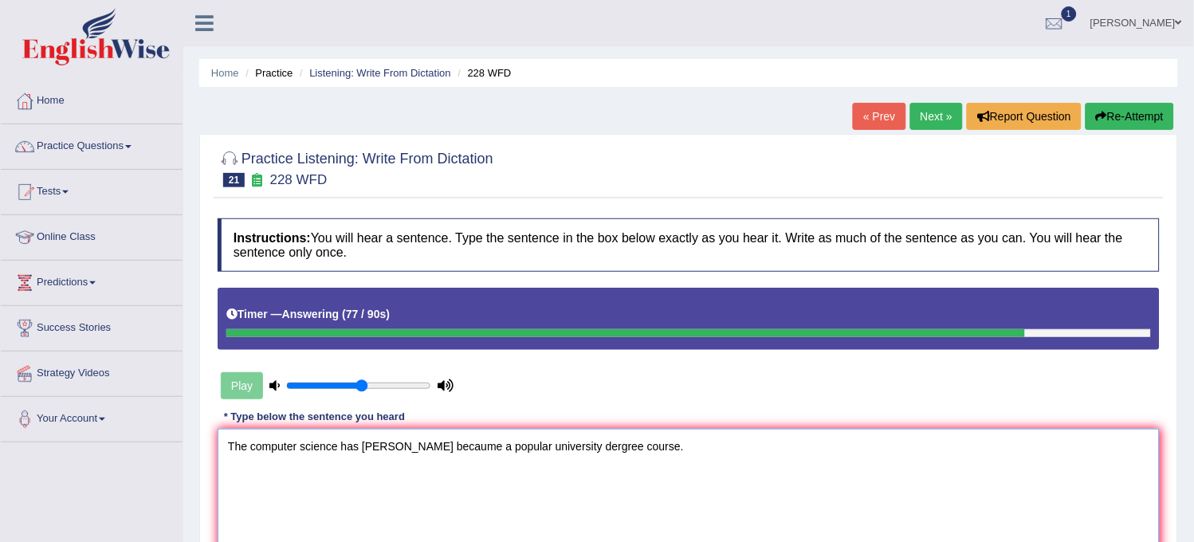
scroll to position [88, 0]
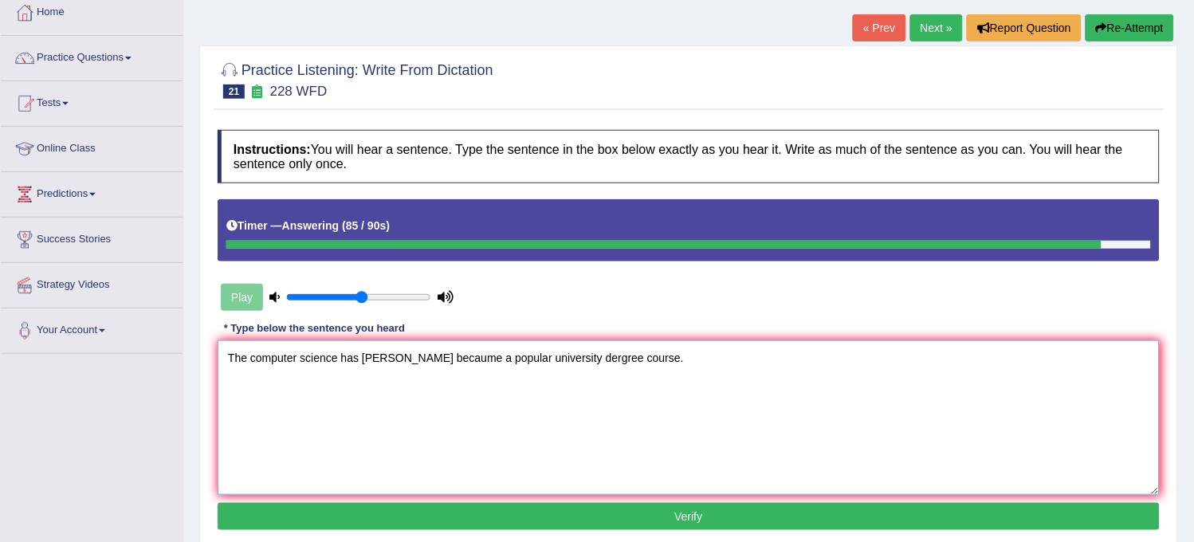
type textarea "The computer science has becoume becaume a popular university dergree course."
click at [497, 518] on button "Verify" at bounding box center [689, 516] width 942 height 27
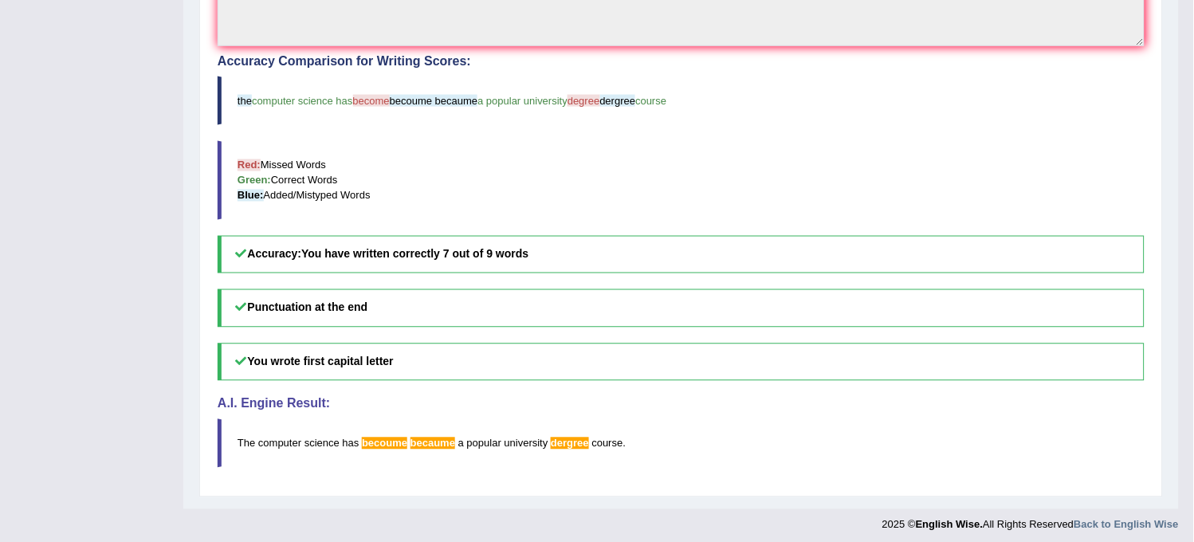
scroll to position [0, 0]
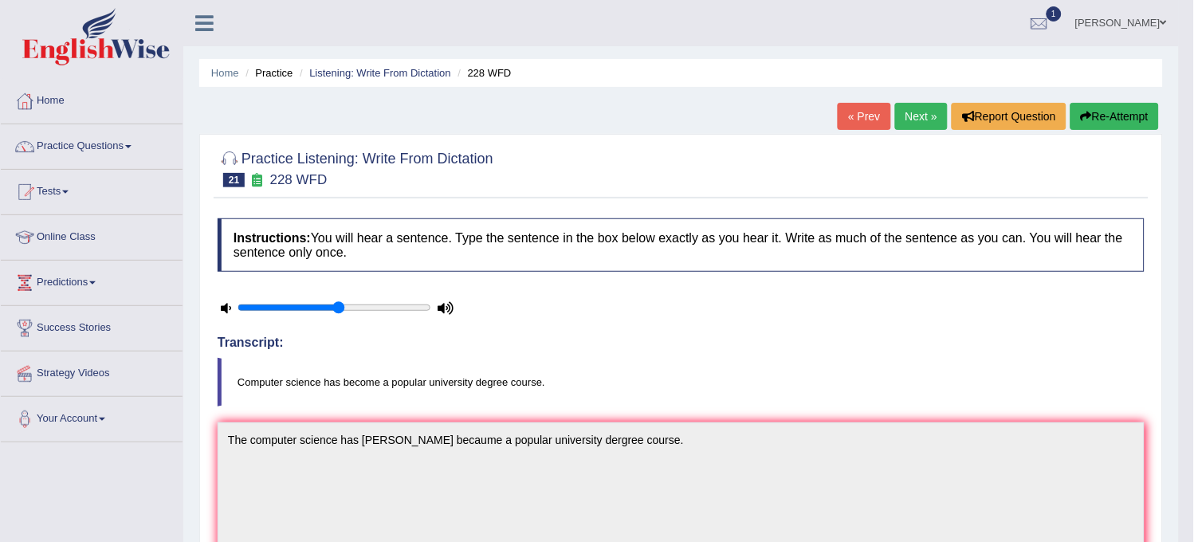
click at [913, 121] on link "Next »" at bounding box center [921, 116] width 53 height 27
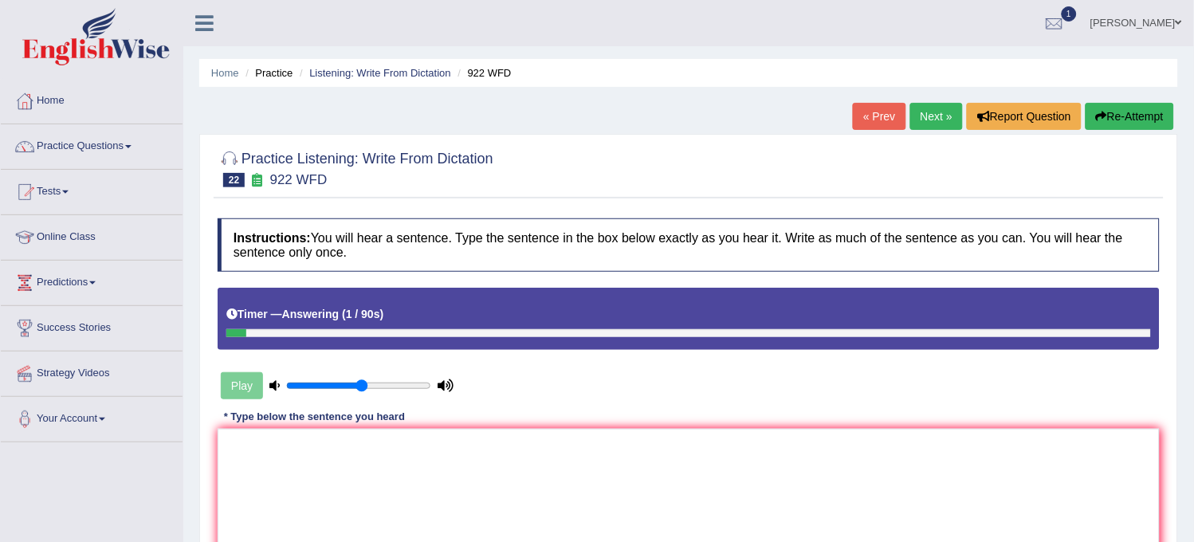
click at [1138, 107] on button "Re-Attempt" at bounding box center [1130, 116] width 88 height 27
click at [1134, 104] on button "Re-Attempt" at bounding box center [1130, 116] width 88 height 27
click at [1117, 108] on button "Re-Attempt" at bounding box center [1130, 116] width 88 height 27
click at [1098, 117] on icon "button" at bounding box center [1101, 116] width 11 height 11
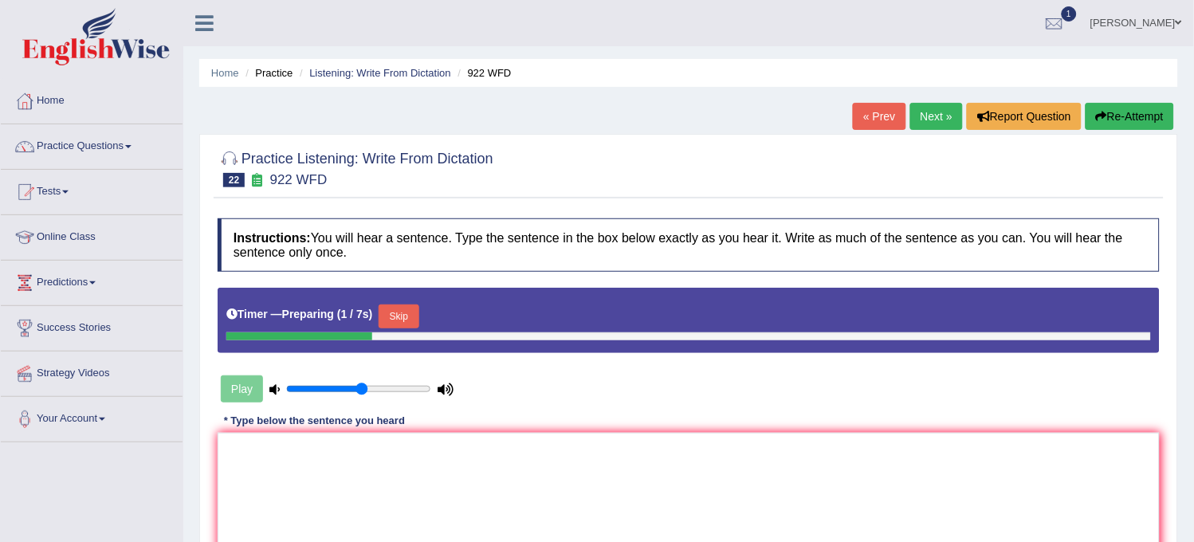
click at [419, 315] on button "Skip" at bounding box center [399, 317] width 40 height 24
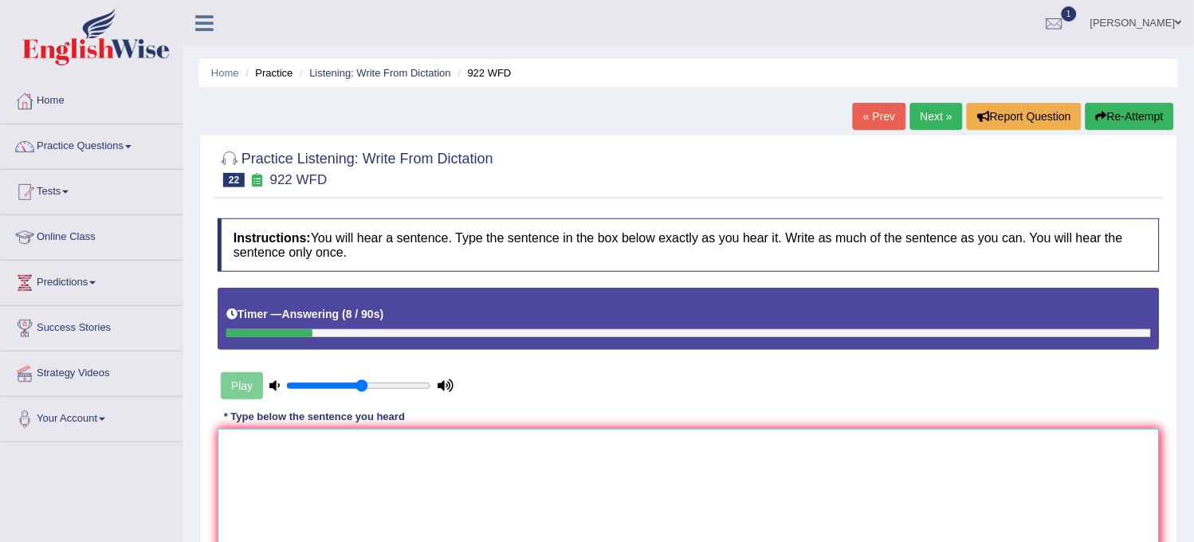
click at [403, 462] on textarea at bounding box center [689, 506] width 942 height 155
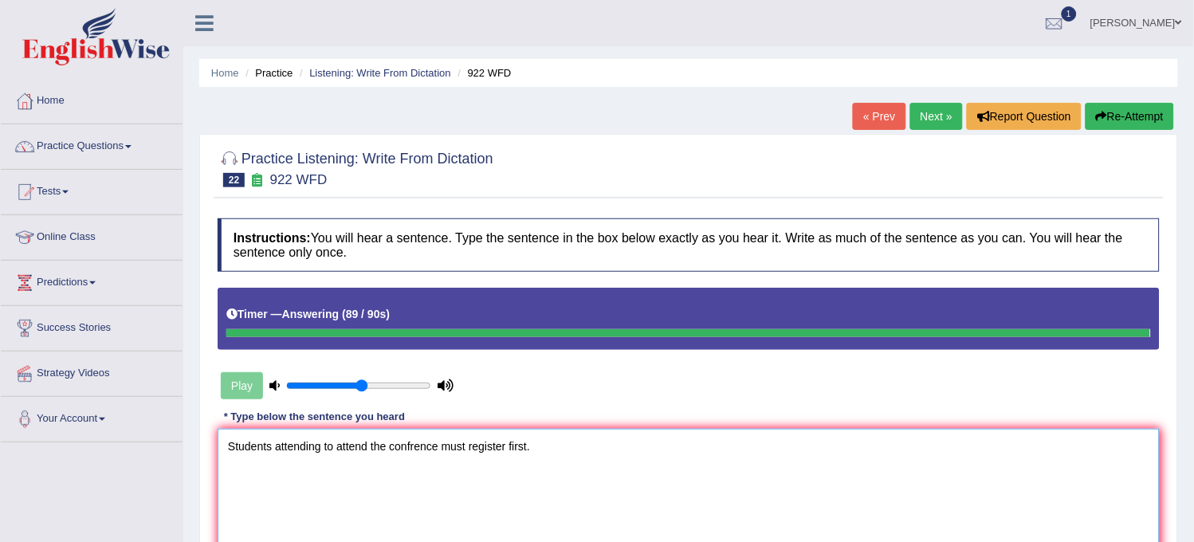
type textarea "Students attending to attend the confrence must register first."
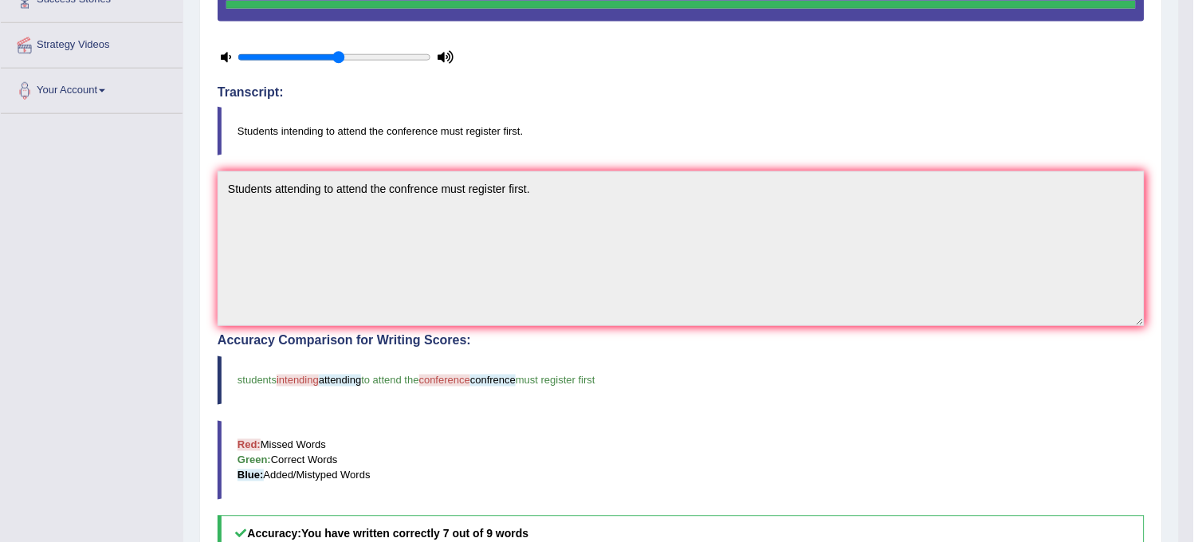
scroll to position [354, 0]
